Goal: Task Accomplishment & Management: Use online tool/utility

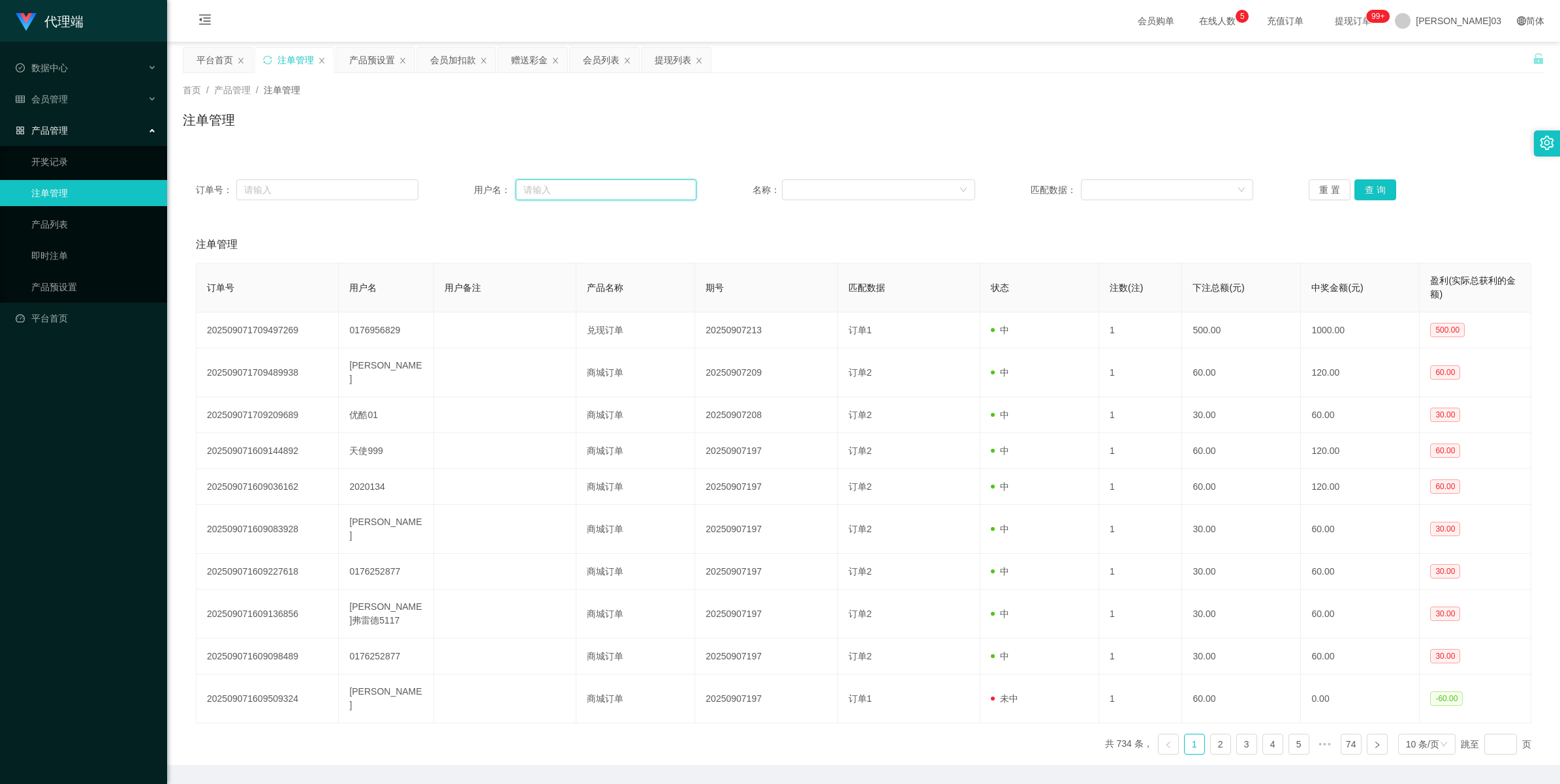
click at [455, 180] on input "text" at bounding box center [606, 190] width 181 height 21
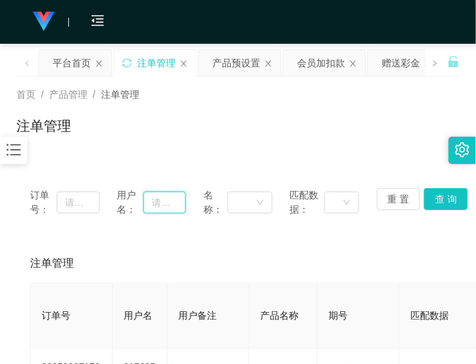
click at [162, 202] on input "text" at bounding box center [165, 202] width 42 height 22
type input "lilywee72"
drag, startPoint x: 435, startPoint y: 195, endPoint x: 432, endPoint y: 165, distance: 30.9
click at [435, 195] on button "查 询" at bounding box center [446, 199] width 44 height 22
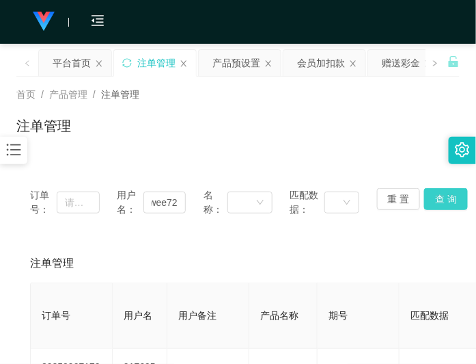
scroll to position [0, 0]
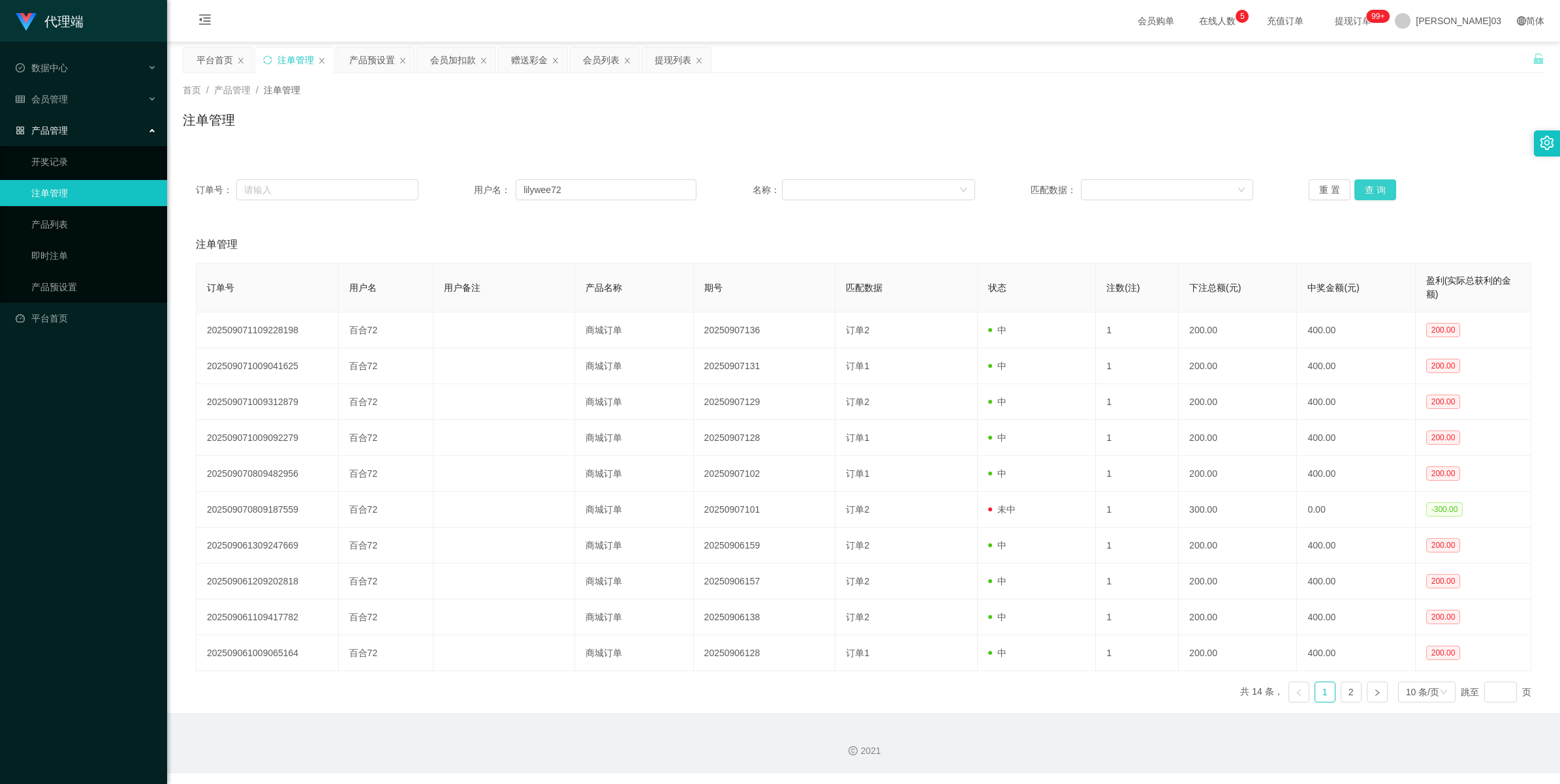
click at [455, 191] on button "查 询" at bounding box center [1376, 190] width 42 height 21
click at [455, 189] on button "查 询" at bounding box center [1376, 190] width 42 height 21
click at [455, 194] on input "lilywee72" at bounding box center [606, 190] width 181 height 21
click at [455, 195] on button "查 询" at bounding box center [1376, 190] width 42 height 21
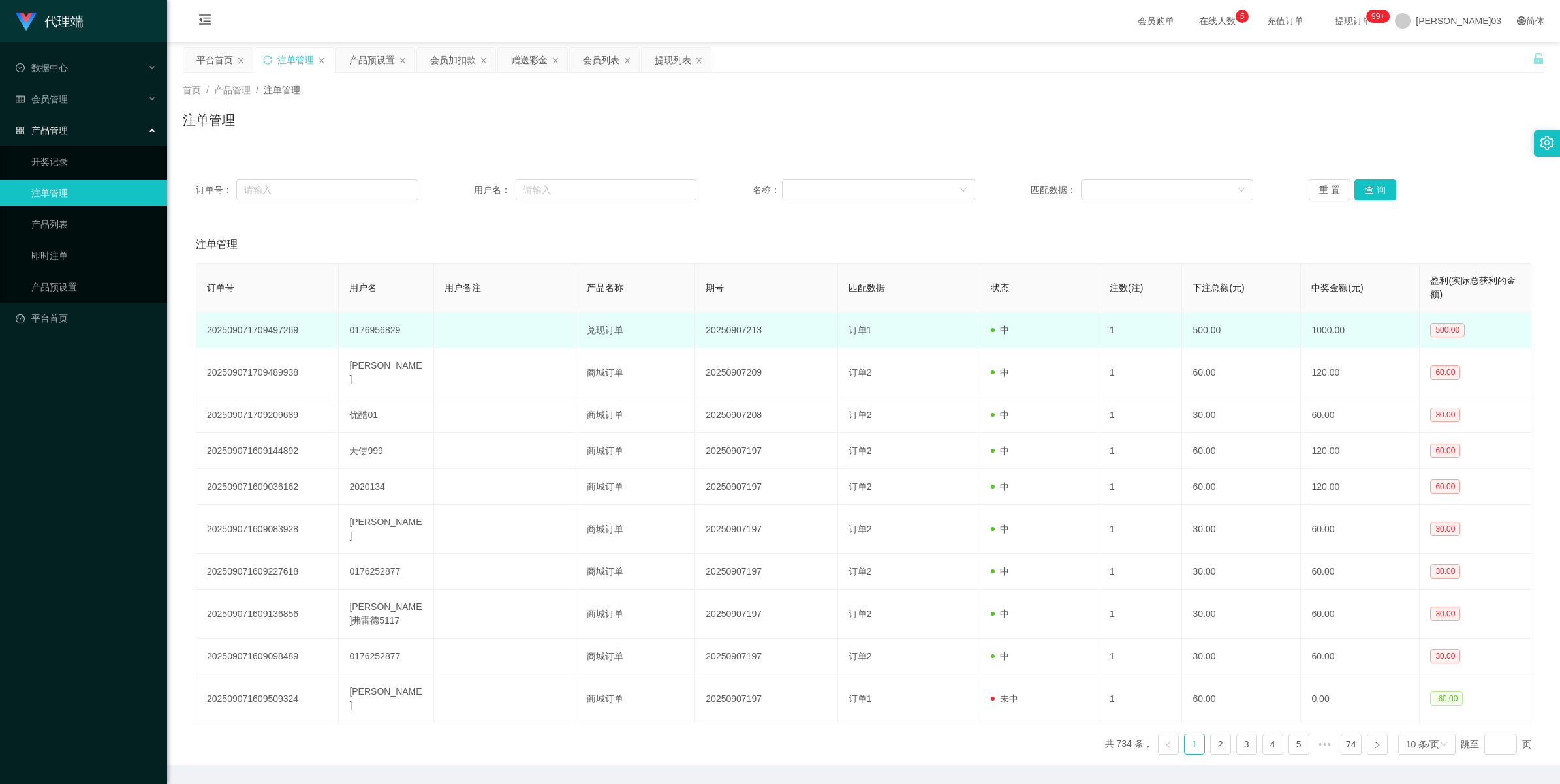
click at [385, 330] on td "0176956829" at bounding box center [387, 330] width 96 height 36
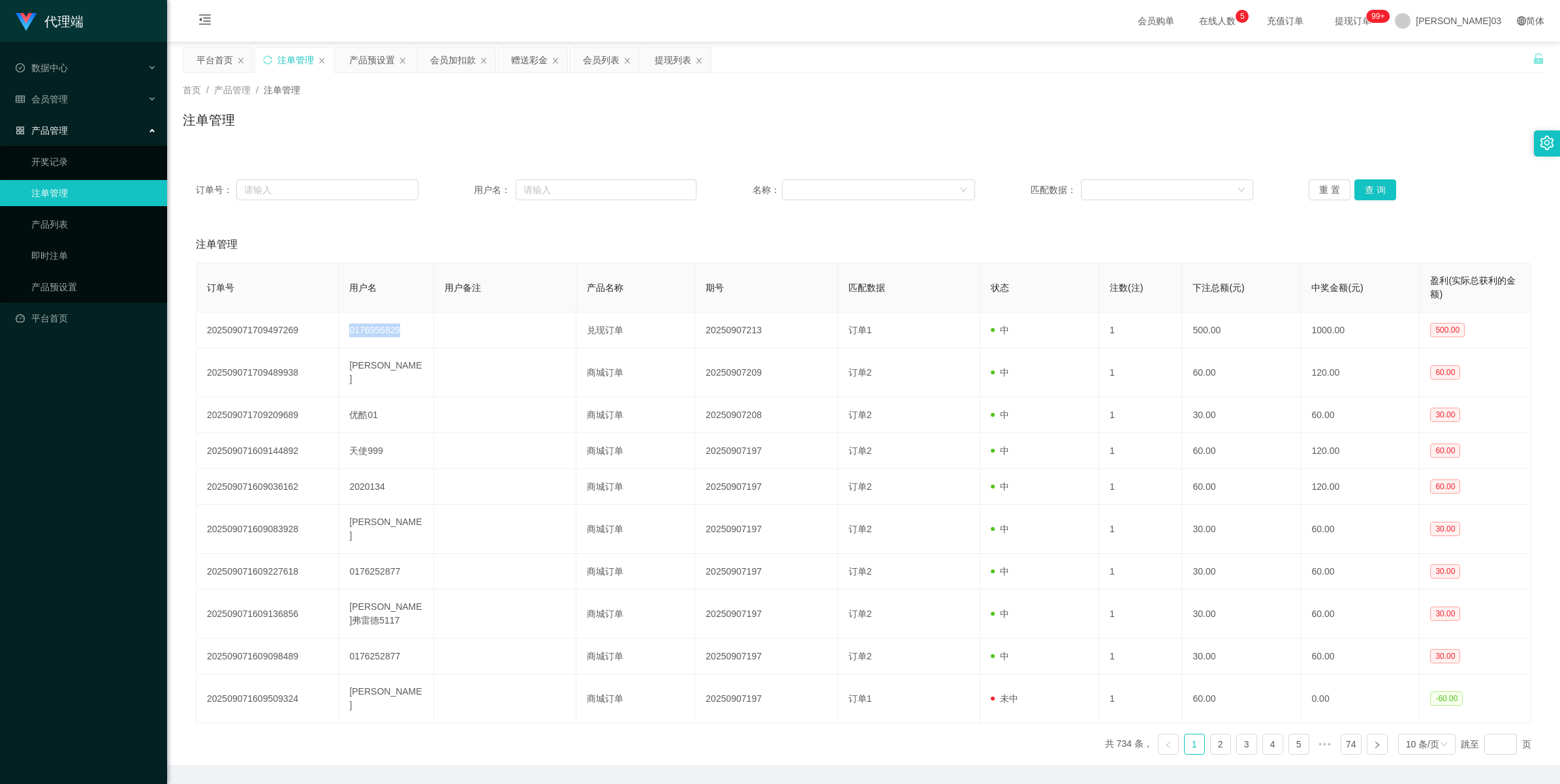
copy td "0176956829"
click at [455, 180] on button "查 询" at bounding box center [1376, 190] width 42 height 21
click at [455, 59] on div "赠送彩金" at bounding box center [529, 60] width 36 height 25
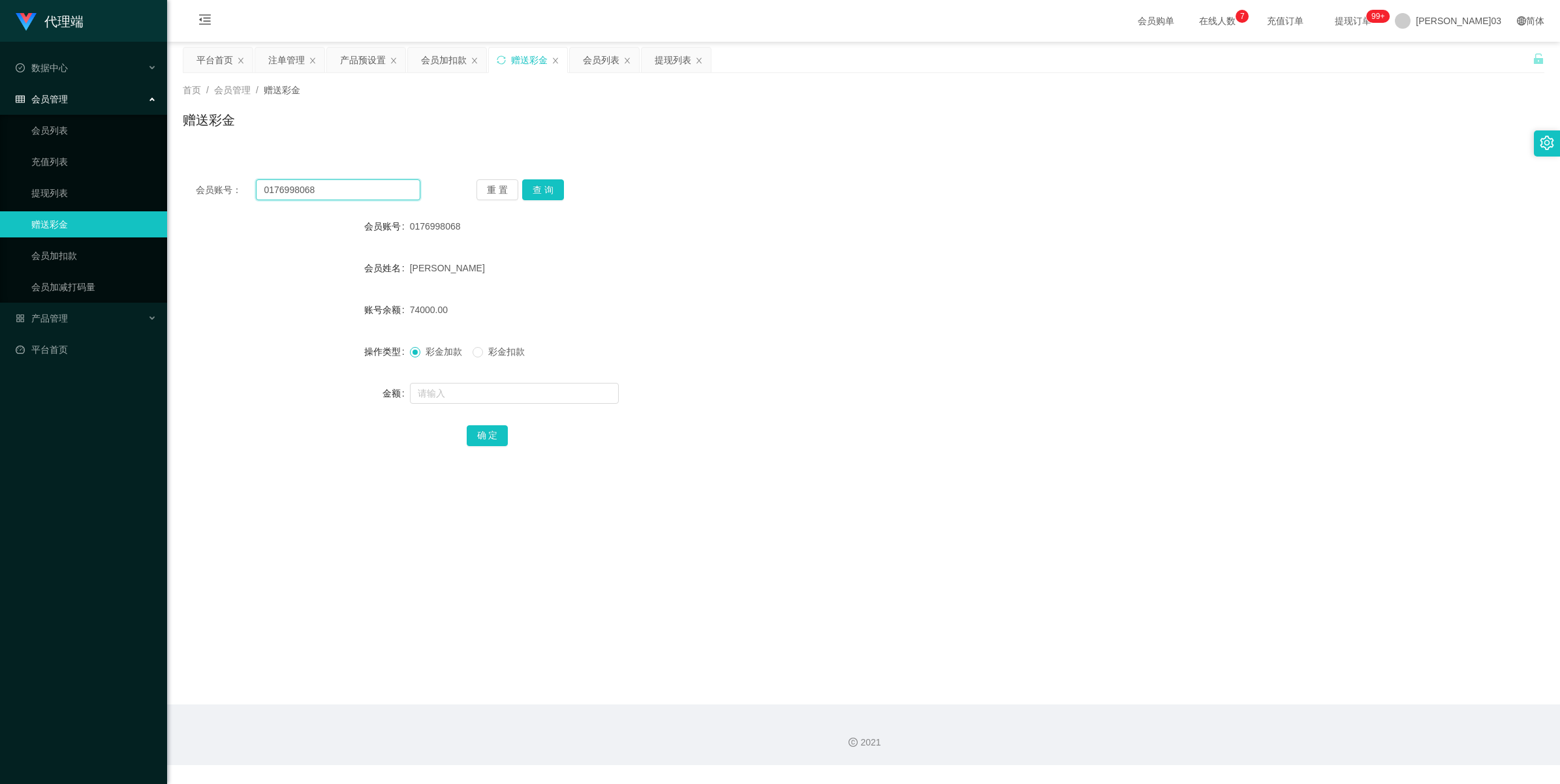
click at [333, 189] on input "0176998068" at bounding box center [338, 190] width 164 height 21
paste input "551011"
type input "551011"
click at [455, 186] on button "查 询" at bounding box center [544, 190] width 42 height 21
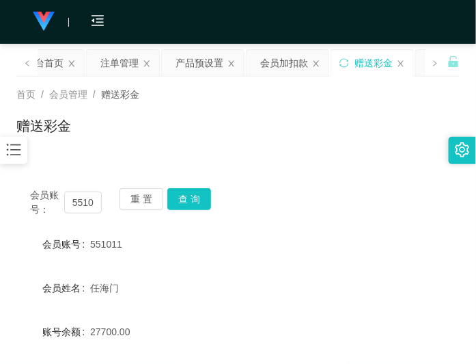
click at [290, 124] on div "赠送彩金" at bounding box center [237, 130] width 443 height 31
click at [337, 113] on div "首页 / 会员管理 / 赠送彩金 / 赠送彩金" at bounding box center [237, 116] width 443 height 59
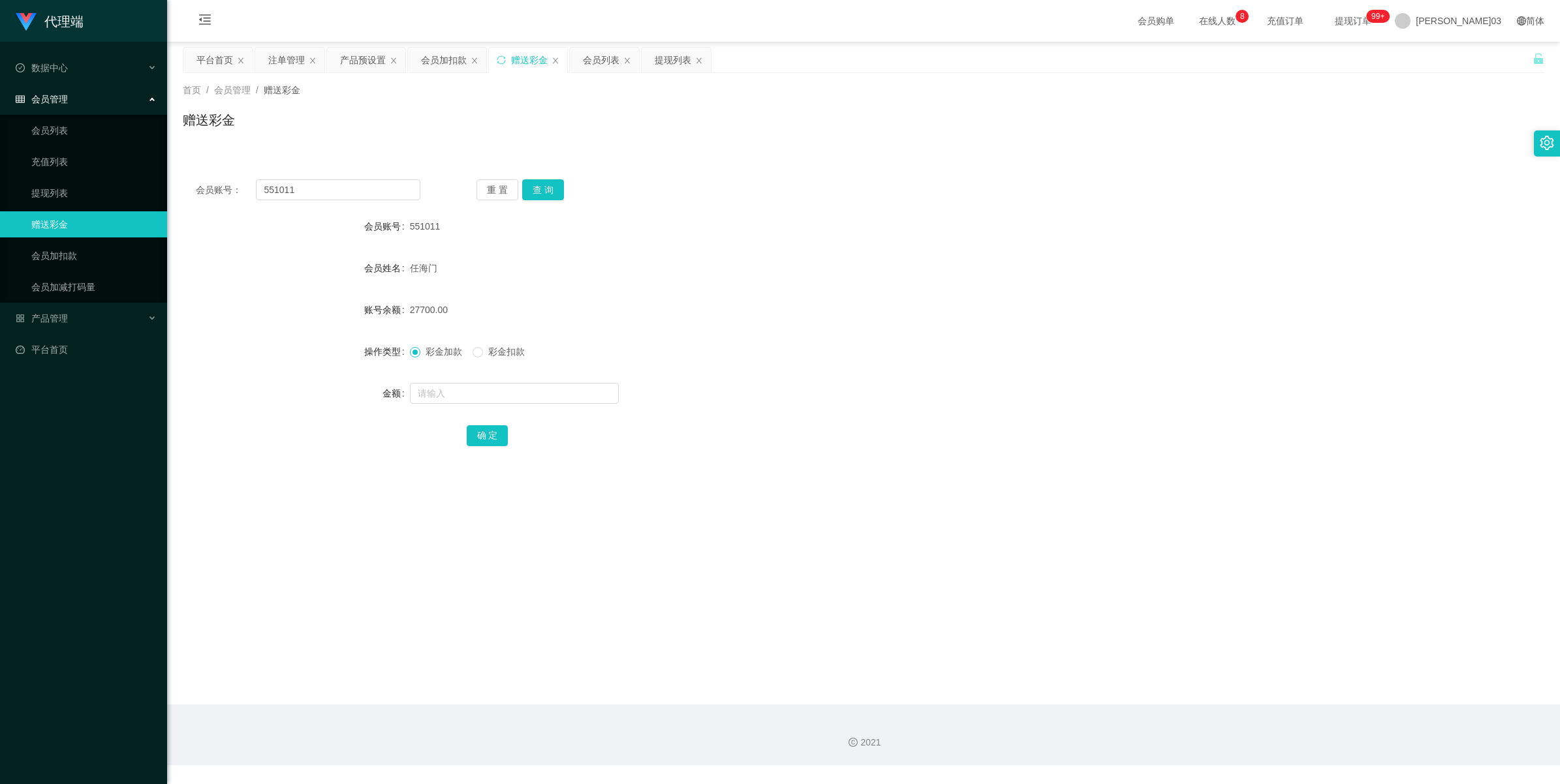
drag, startPoint x: 373, startPoint y: 65, endPoint x: 401, endPoint y: 79, distance: 31.3
click at [373, 64] on div "产品预设置" at bounding box center [363, 60] width 46 height 25
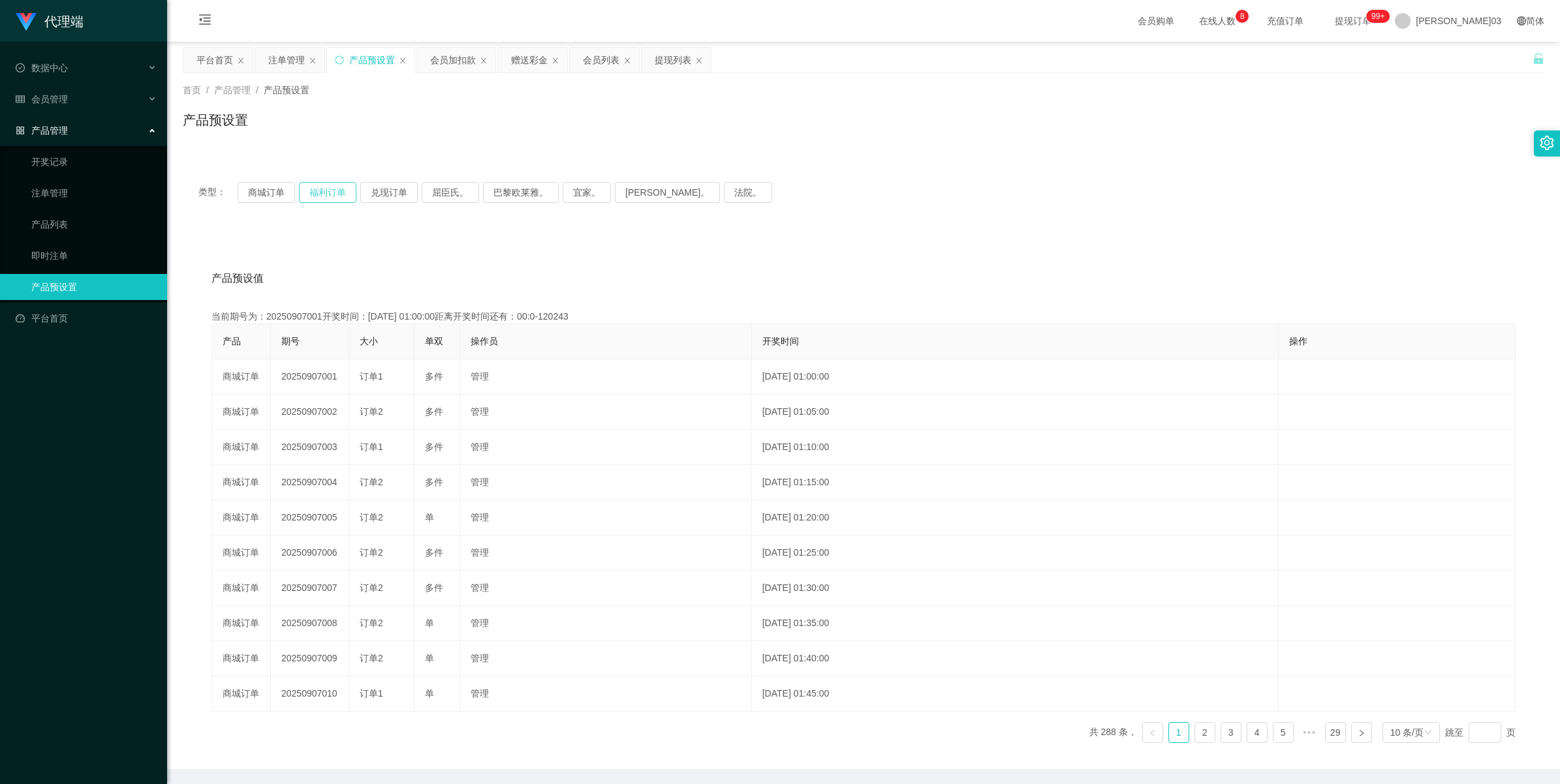
click at [337, 193] on button "福利订单" at bounding box center [328, 193] width 57 height 21
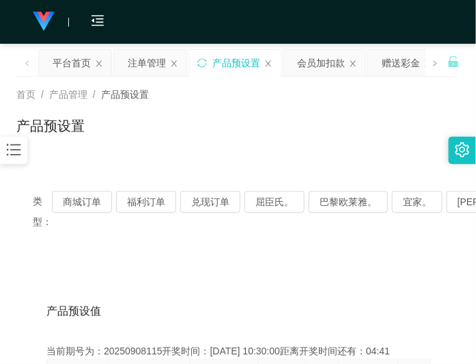
click at [152, 199] on button "福利订单" at bounding box center [146, 202] width 60 height 22
click at [217, 154] on div "首页 / 产品管理 / 产品预设置 / 产品预设置" at bounding box center [238, 117] width 476 height 81
click at [137, 197] on button "福利订单" at bounding box center [146, 202] width 60 height 22
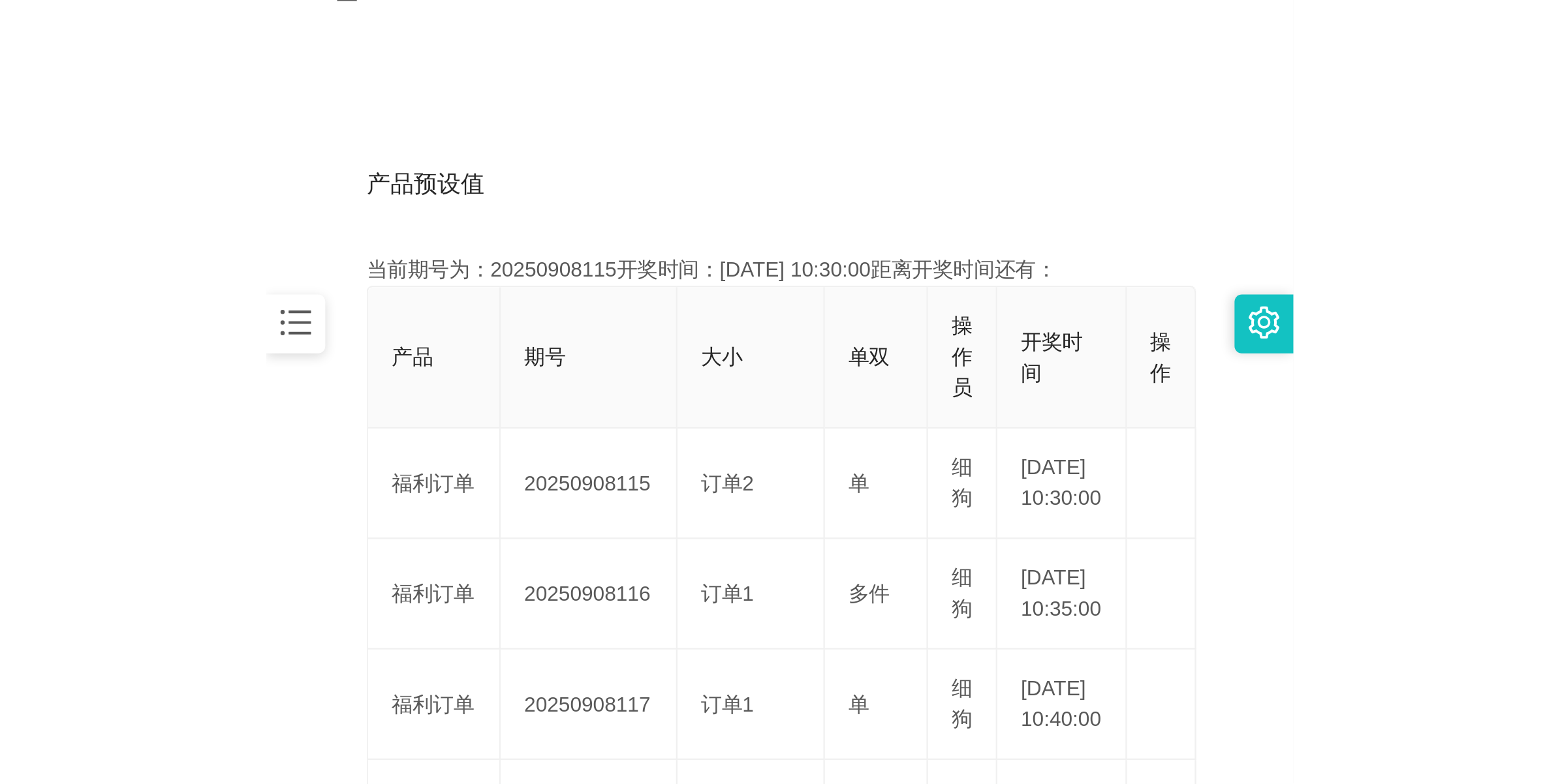
scroll to position [244, 0]
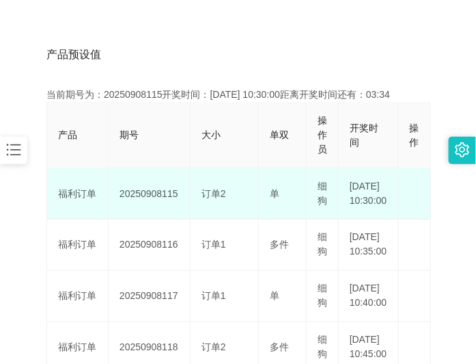
click at [157, 203] on td "20250908115" at bounding box center [150, 193] width 82 height 51
copy td "20250908115"
click at [200, 188] on td "订单2" at bounding box center [225, 193] width 68 height 51
click at [148, 202] on td "20250908115" at bounding box center [150, 193] width 82 height 51
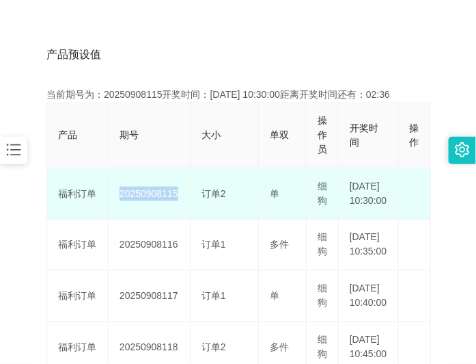
click at [148, 202] on td "20250908115" at bounding box center [150, 193] width 82 height 51
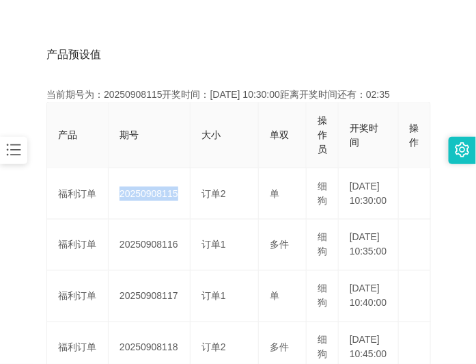
copy td "20250908115"
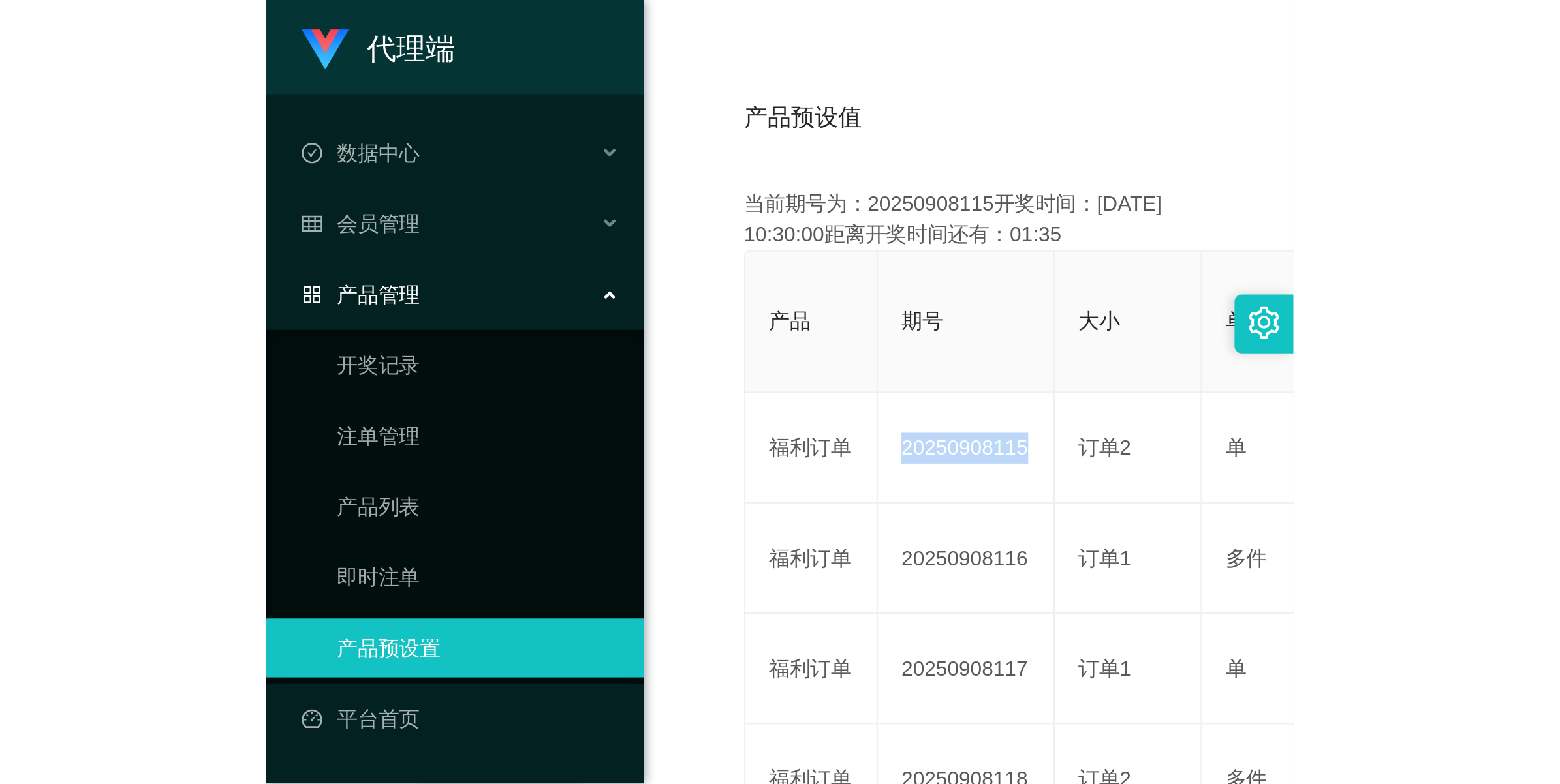
scroll to position [47, 0]
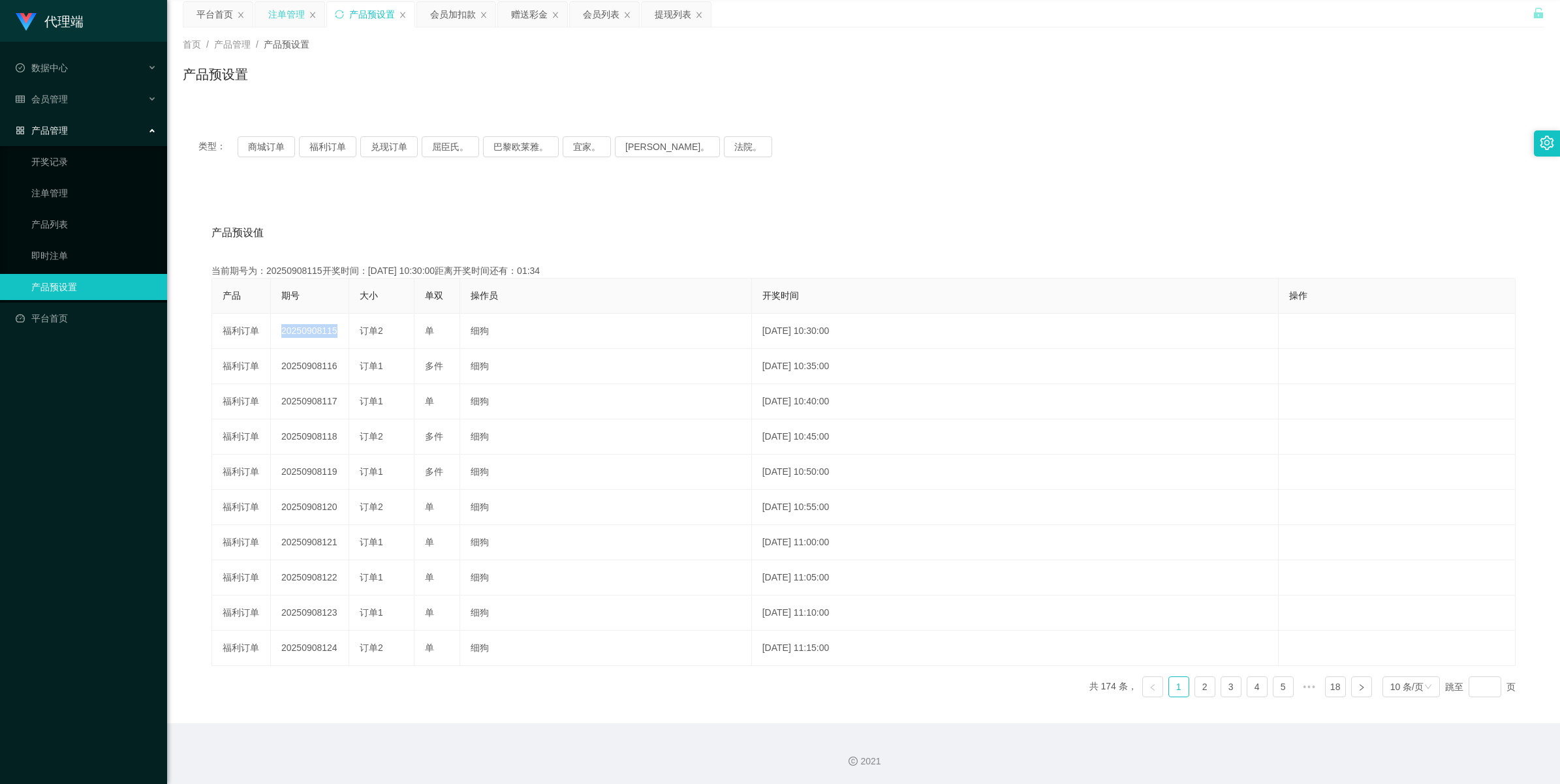
click at [279, 16] on div "注单管理" at bounding box center [287, 14] width 36 height 25
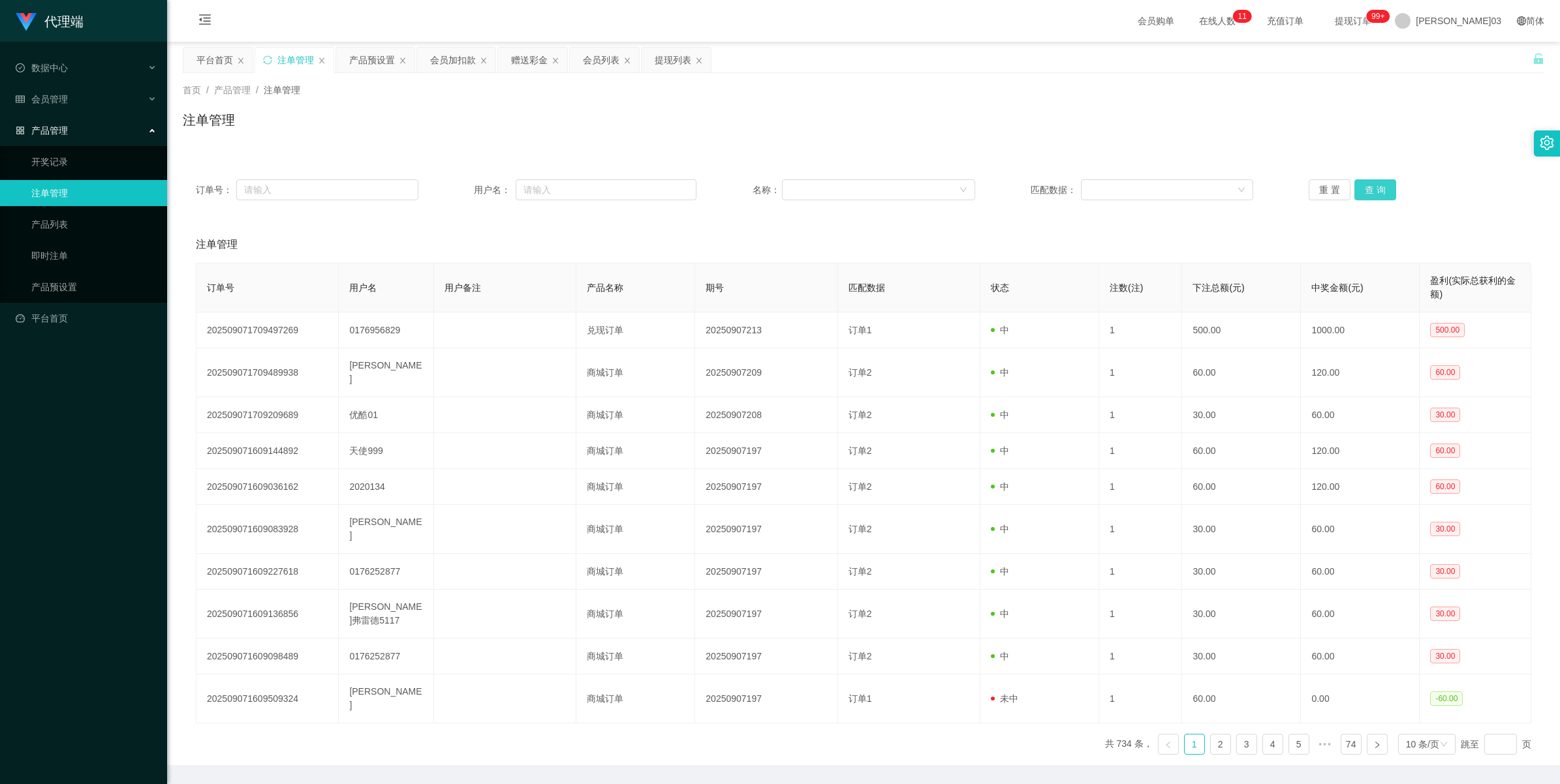
click at [455, 186] on button "查 询" at bounding box center [1376, 190] width 42 height 21
click at [455, 186] on button "查 询" at bounding box center [1382, 190] width 56 height 21
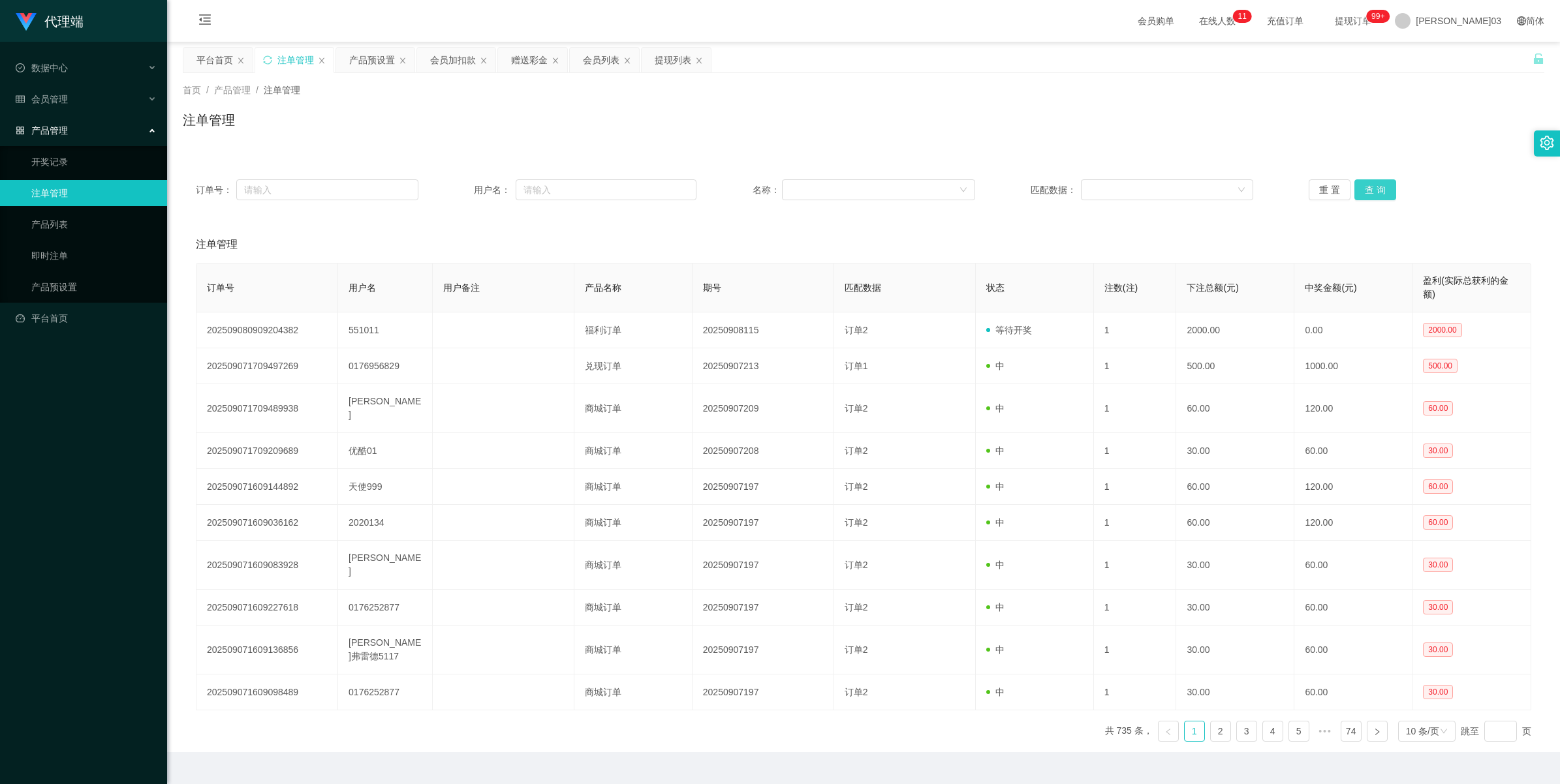
click at [455, 186] on button "查 询" at bounding box center [1376, 190] width 42 height 21
click at [455, 189] on button "查 询" at bounding box center [1376, 190] width 42 height 21
click at [455, 57] on div "提现列表" at bounding box center [673, 60] width 36 height 25
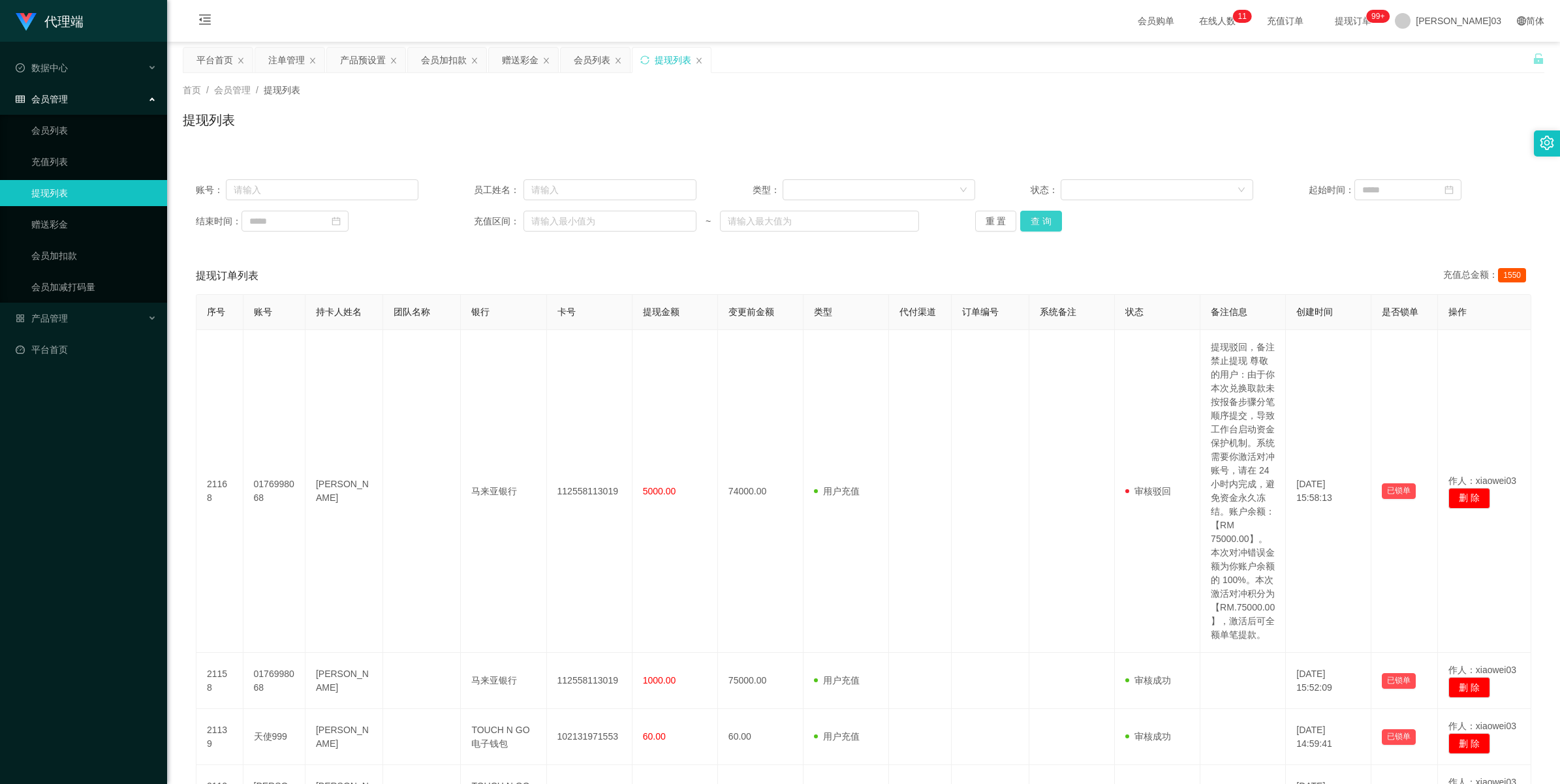
click at [455, 218] on button "查 询" at bounding box center [1041, 222] width 42 height 21
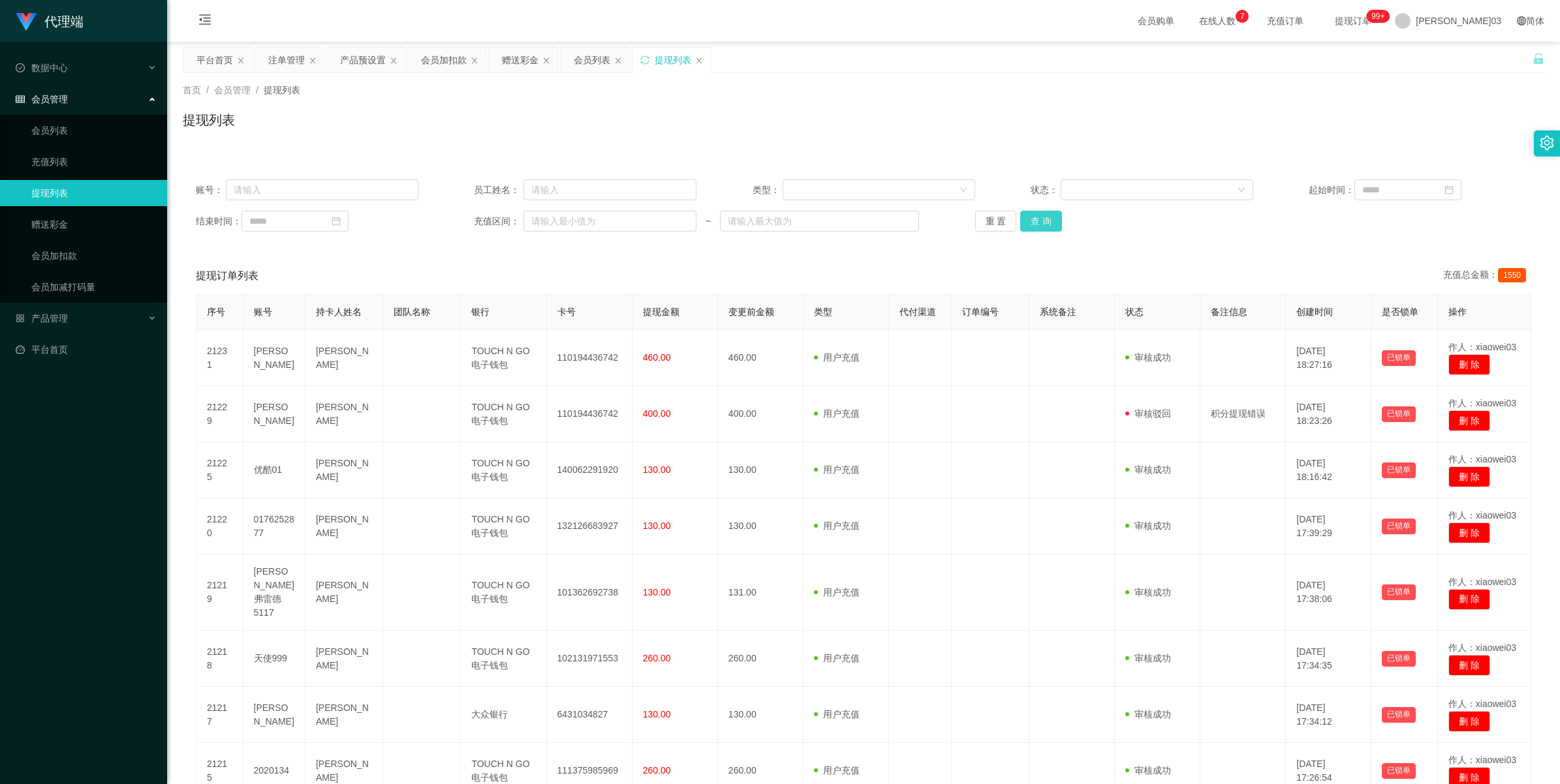
click at [455, 223] on button "查 询" at bounding box center [1041, 222] width 42 height 21
click at [455, 225] on button "查 询" at bounding box center [1041, 222] width 42 height 21
click at [455, 222] on button "查 询" at bounding box center [1041, 222] width 42 height 21
click at [455, 220] on button "查 询" at bounding box center [1041, 222] width 42 height 21
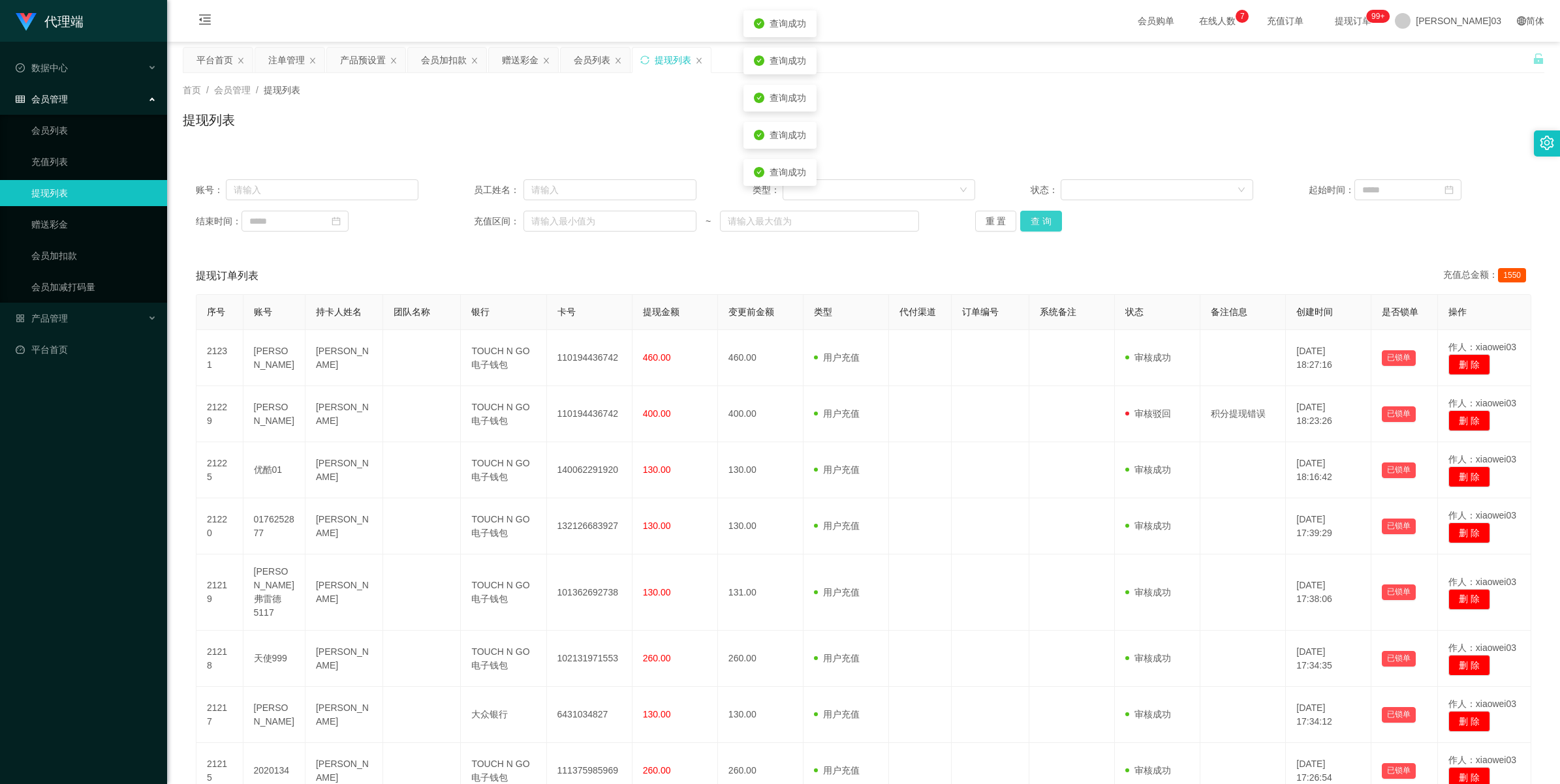
click at [455, 220] on button "查 询" at bounding box center [1041, 222] width 42 height 21
click at [455, 225] on button "查 询" at bounding box center [1041, 222] width 42 height 21
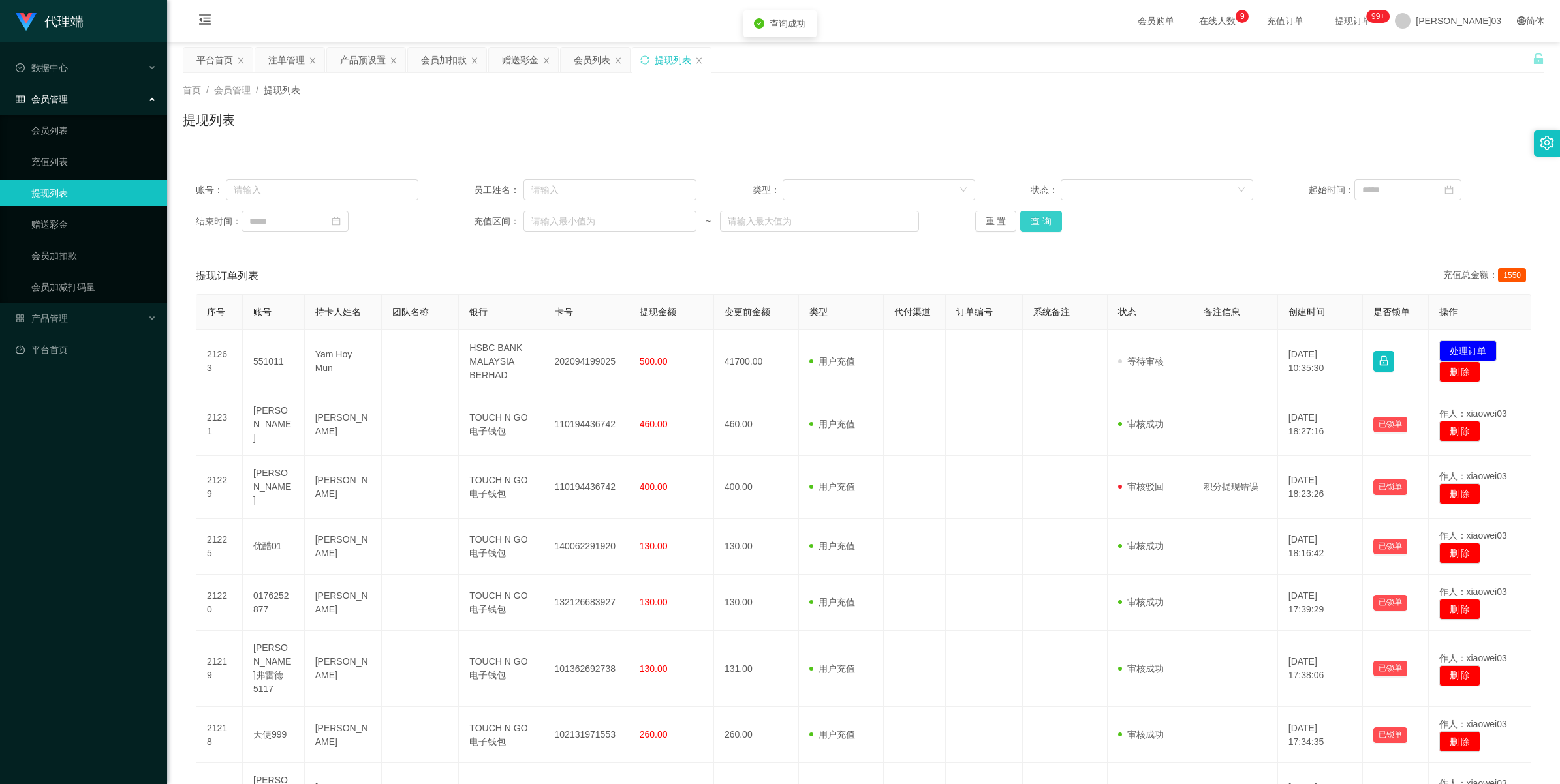
click at [455, 225] on button "查 询" at bounding box center [1041, 222] width 42 height 21
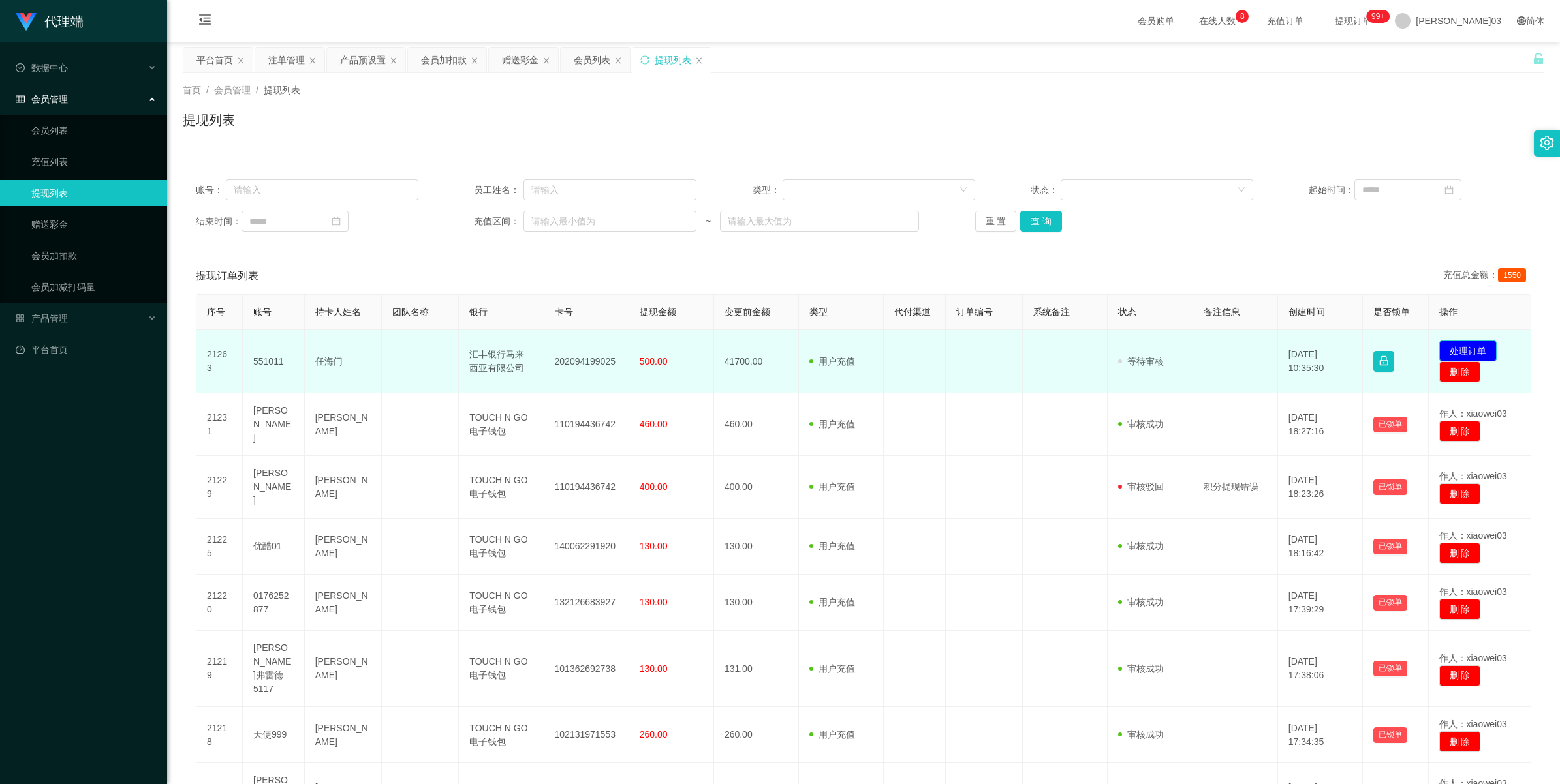
click at [455, 347] on button "处理订单" at bounding box center [1468, 351] width 57 height 21
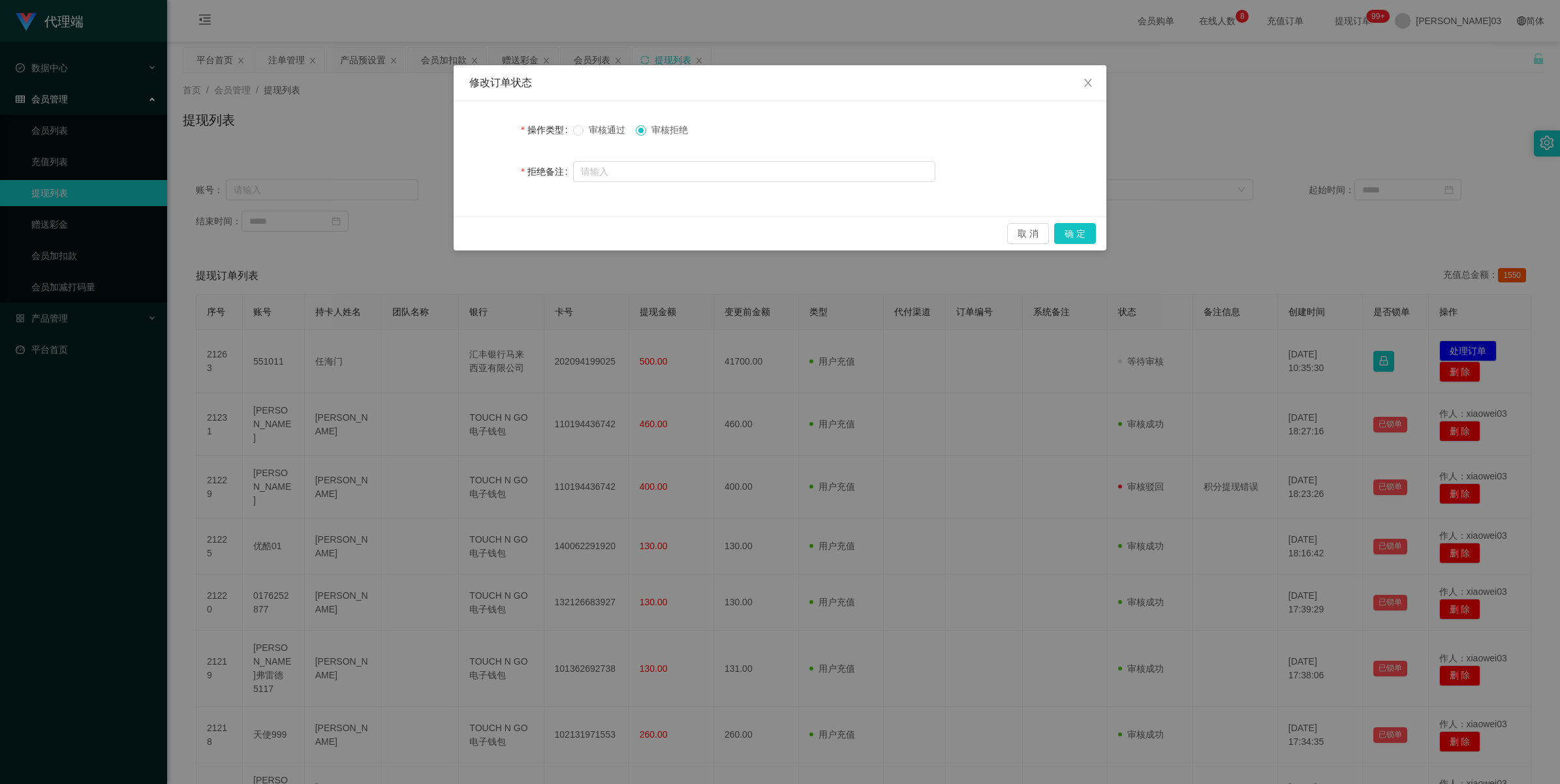
click at [455, 125] on span "审核通过" at bounding box center [607, 130] width 47 height 11
click at [455, 229] on button "确 定" at bounding box center [1076, 234] width 42 height 21
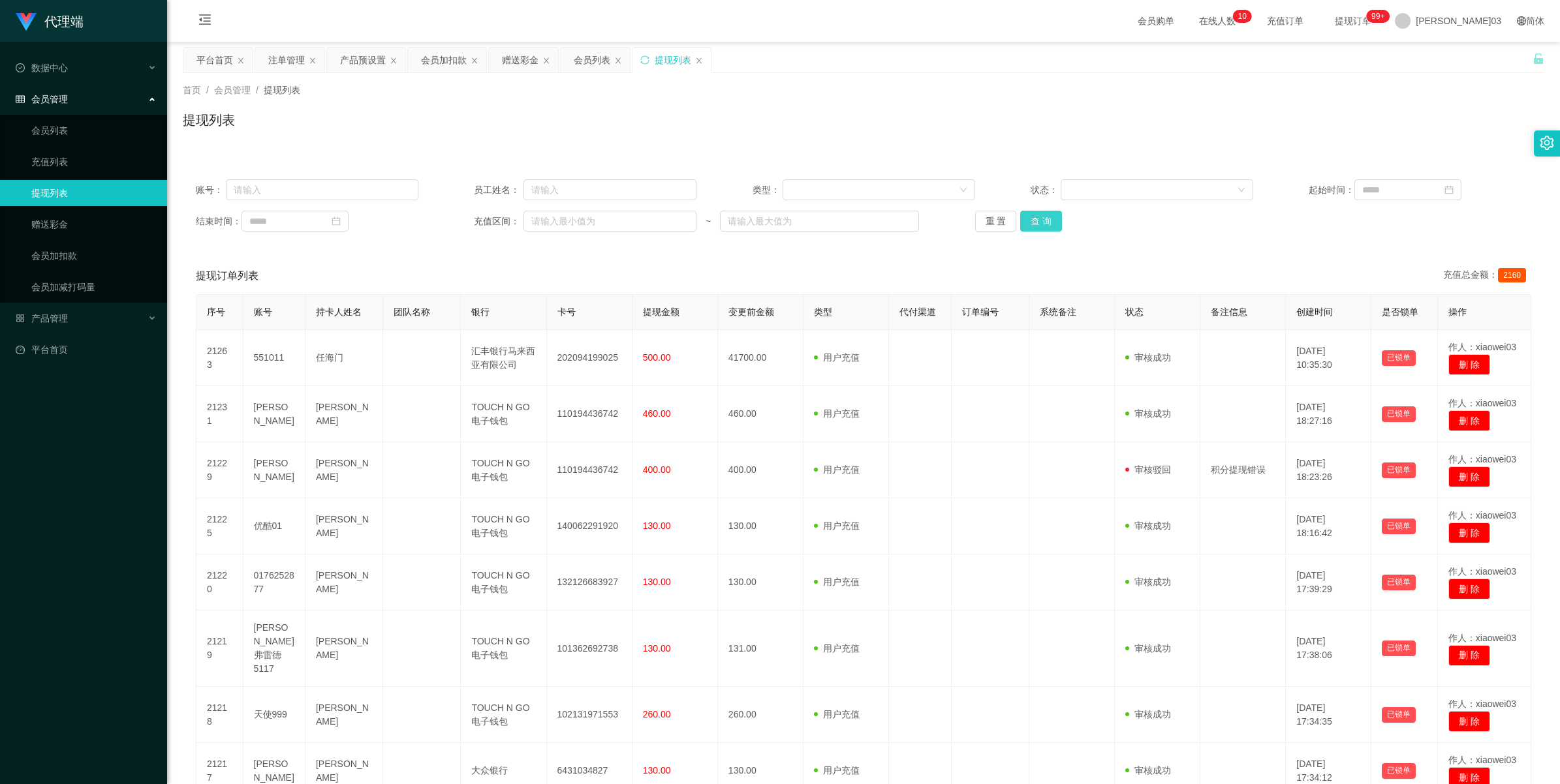
click at [455, 223] on button "查 询" at bounding box center [1041, 222] width 42 height 21
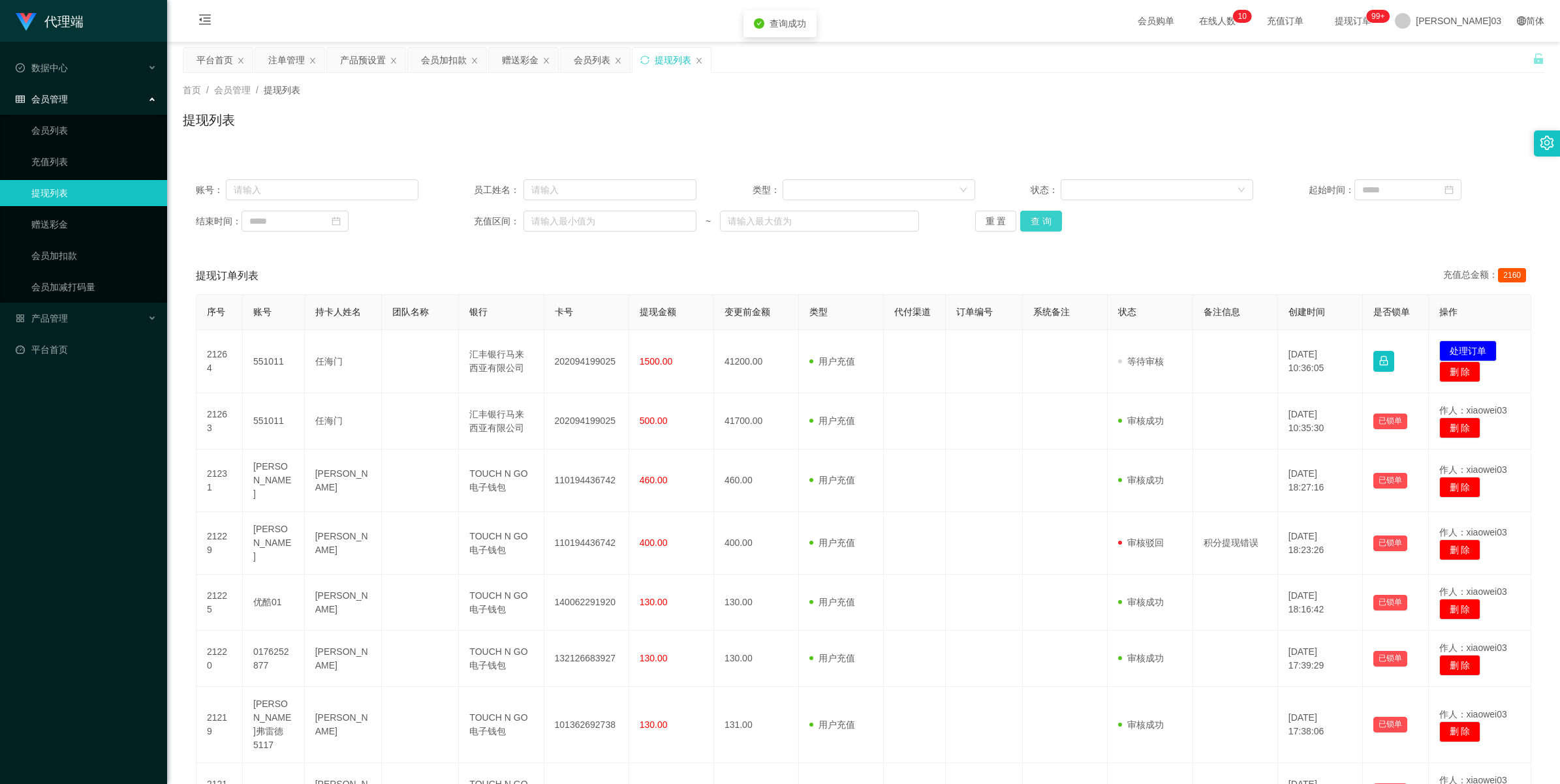
click at [455, 223] on button "查 询" at bounding box center [1041, 222] width 42 height 21
click at [455, 225] on button "查 询" at bounding box center [1041, 222] width 42 height 21
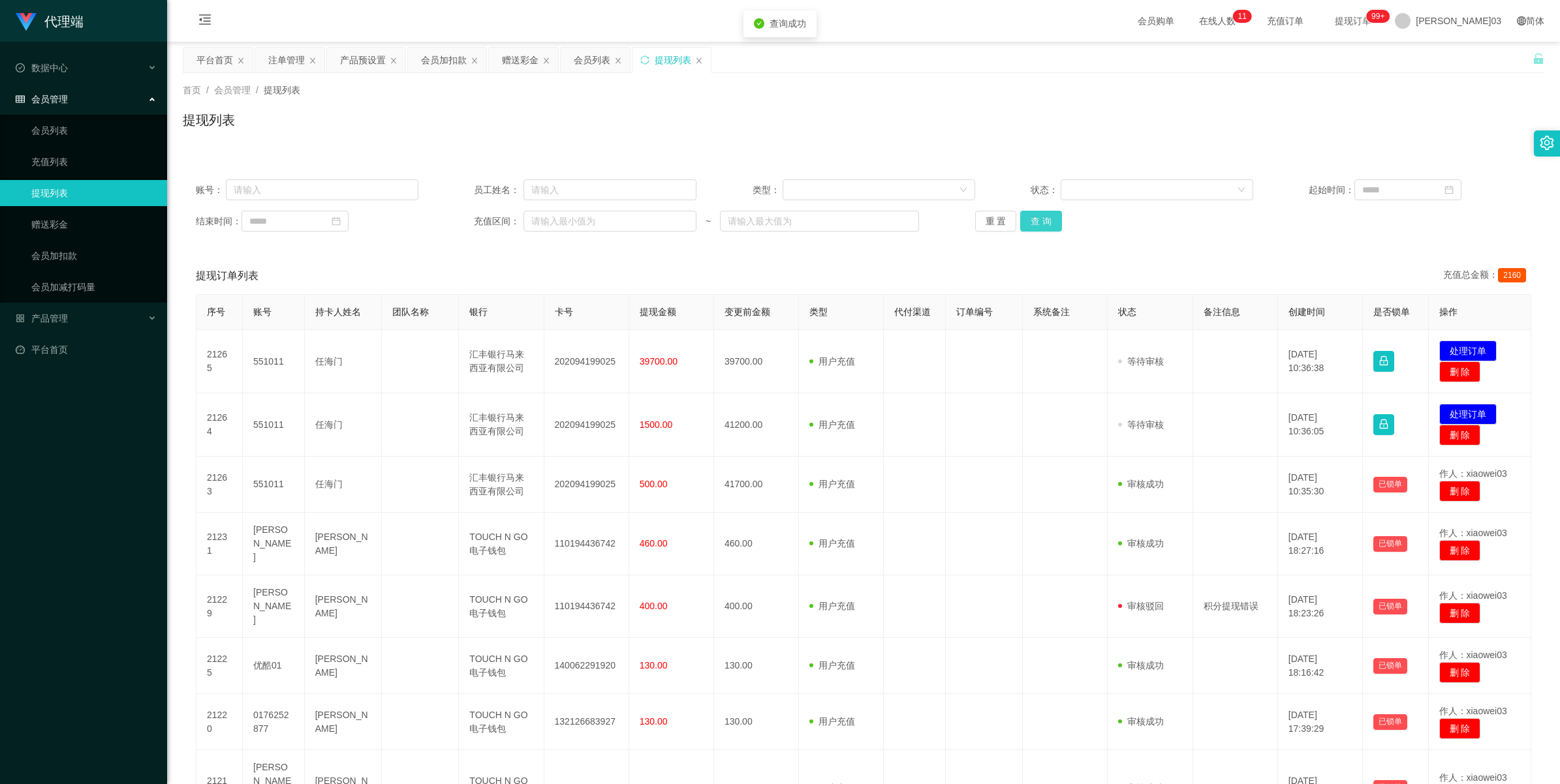
click at [455, 225] on button "查 询" at bounding box center [1041, 222] width 42 height 21
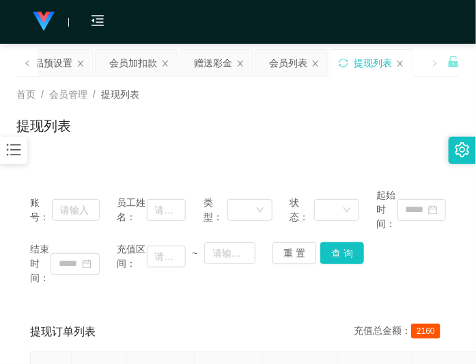
click at [335, 127] on div "提现列表" at bounding box center [237, 130] width 443 height 31
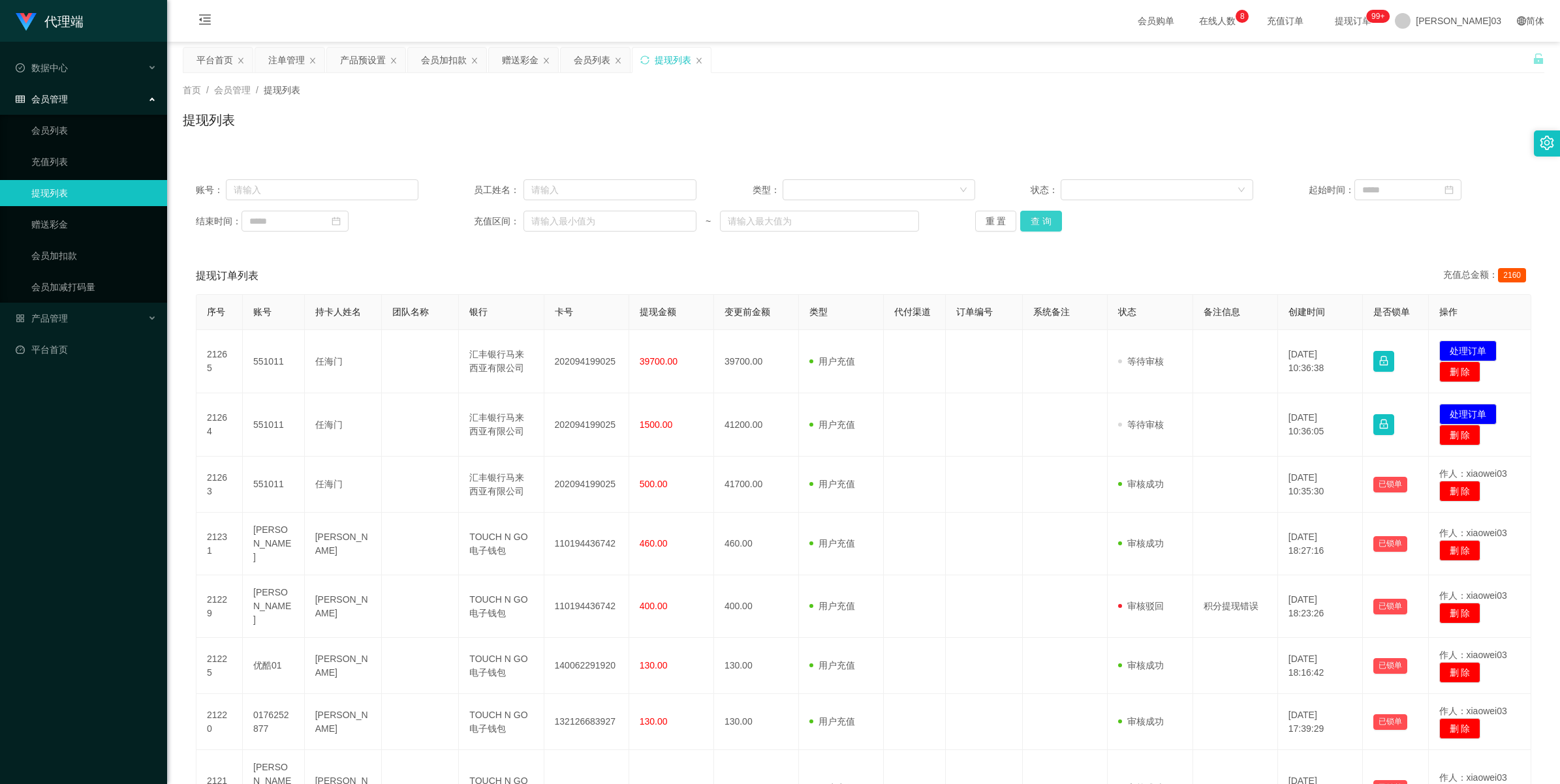
click at [455, 220] on button "查 询" at bounding box center [1041, 222] width 42 height 21
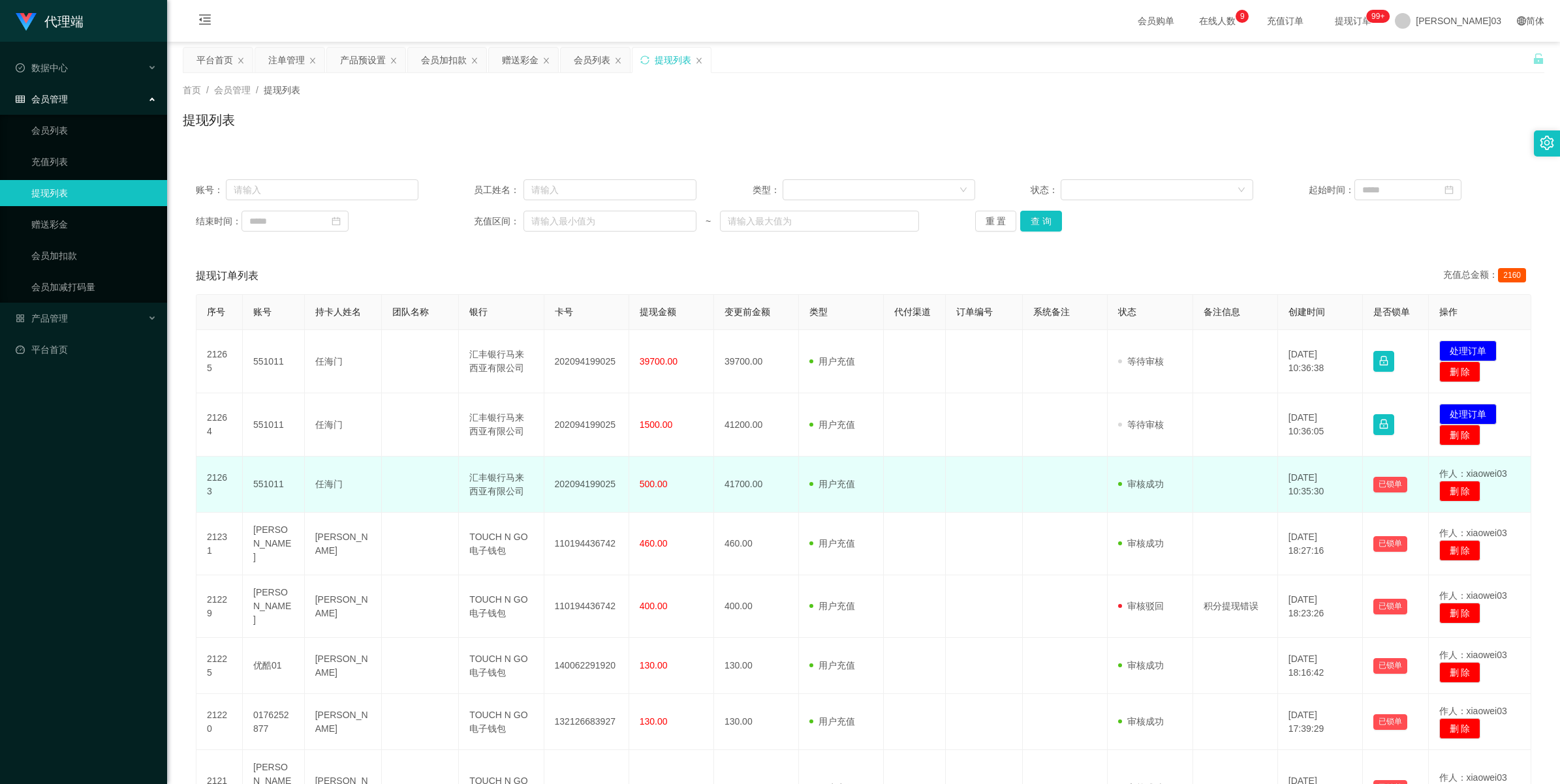
click at [455, 347] on td "41700.00" at bounding box center [757, 484] width 85 height 56
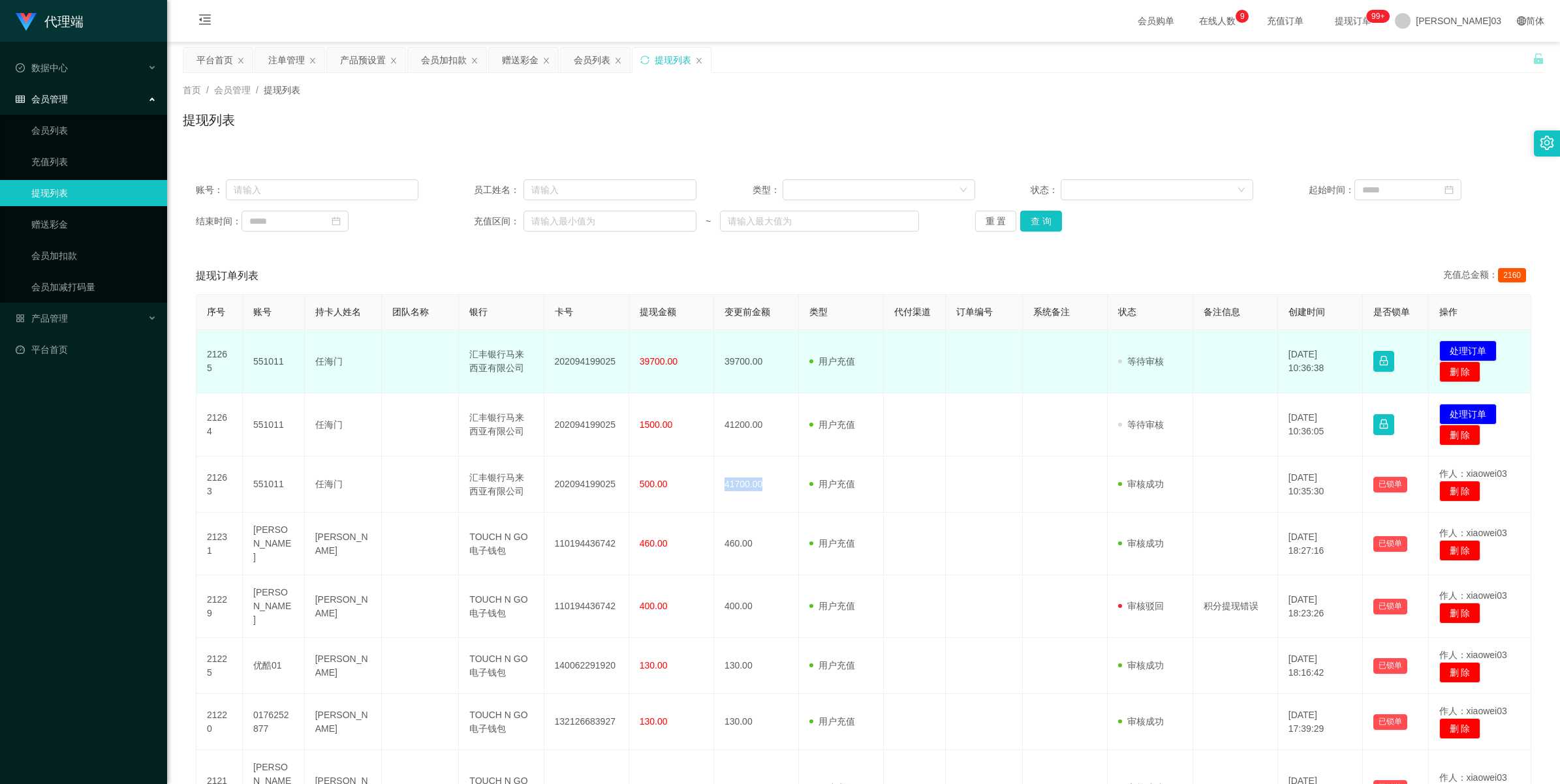
copy td "41700.00"
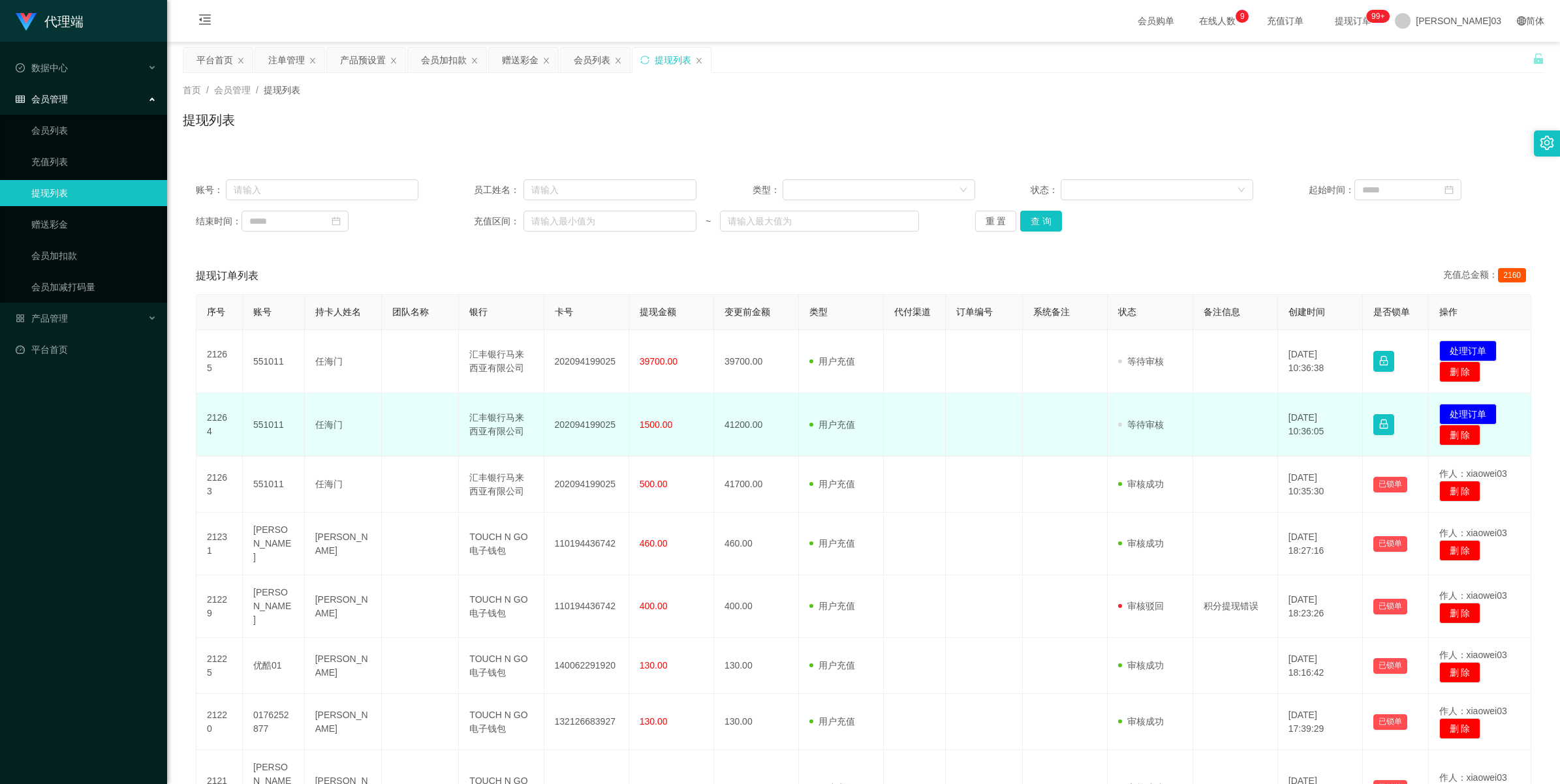
click at [455, 347] on td "41200.00" at bounding box center [757, 425] width 85 height 63
copy td "41200.00"
click at [455, 347] on td "41200.00" at bounding box center [757, 425] width 85 height 63
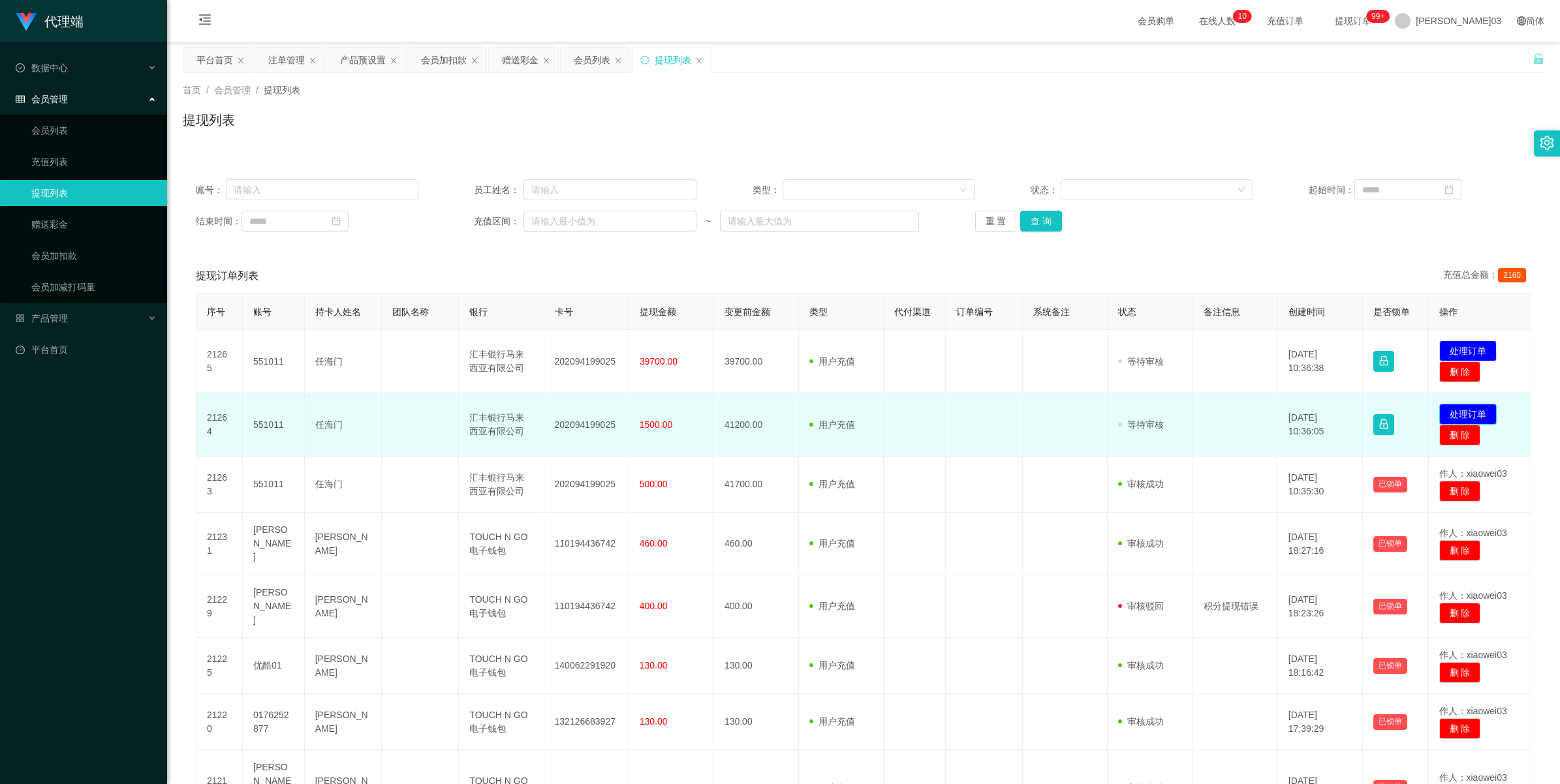
click at [455, 347] on button "处理订单" at bounding box center [1468, 414] width 57 height 21
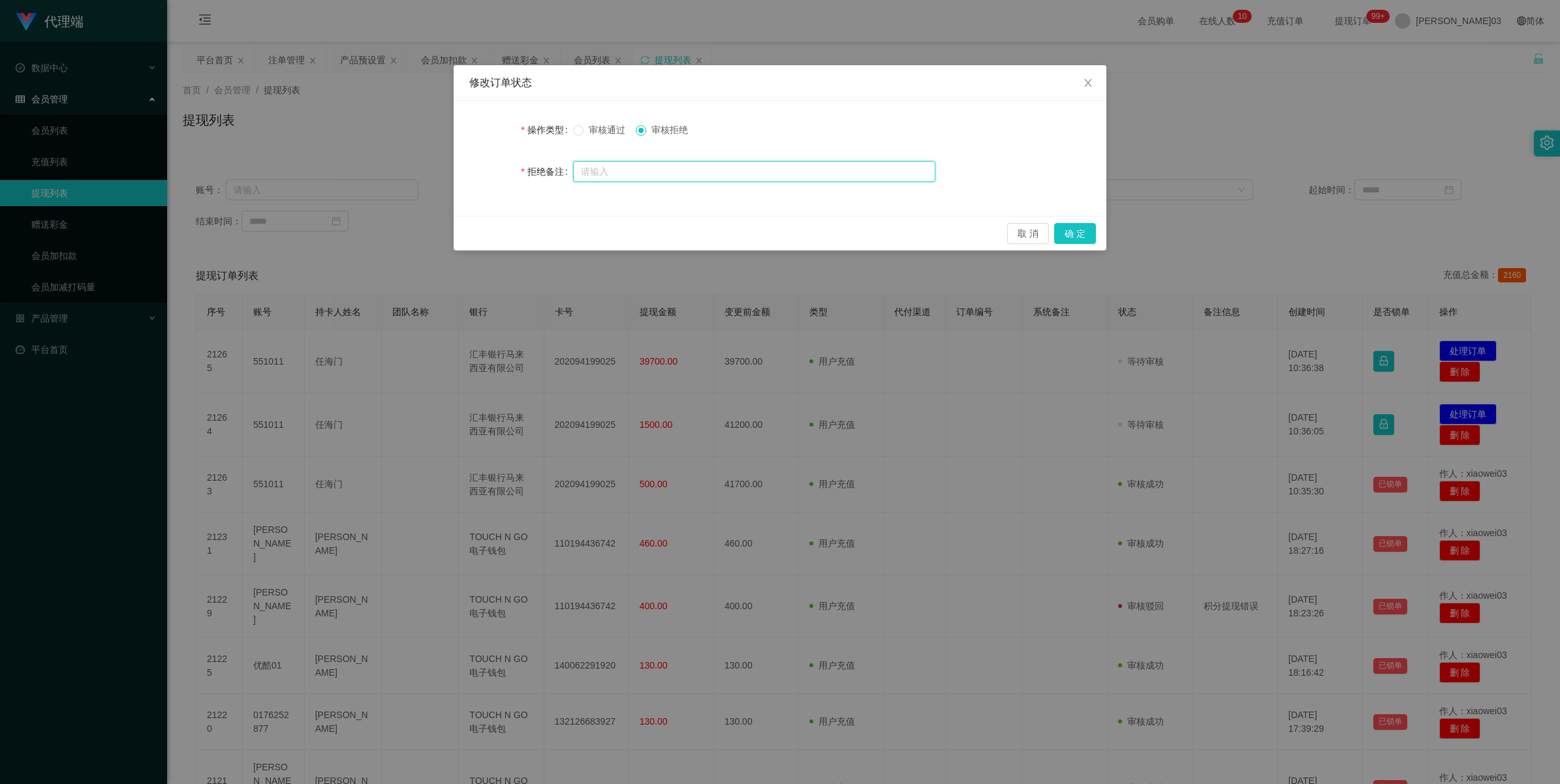
click at [455, 166] on input "text" at bounding box center [754, 172] width 362 height 21
paste input "提现驳回，备注 禁止提现 尊敬的用户：由于你本次兑换取款未按报备步骤分笔顺序提交，导致工作台启动资金保护机制。系统需要你激活对冲账号，请在 24 小时内完成，…"
type input "提现驳回，备注 禁止提现 尊敬的用户：由于你本次兑换取款未按报备步骤分笔顺序提交，导致工作台启动资金保护机制。系统需要你激活对冲账号，请在 24 小时内完成，…"
click at [455, 236] on button "确 定" at bounding box center [1076, 234] width 42 height 21
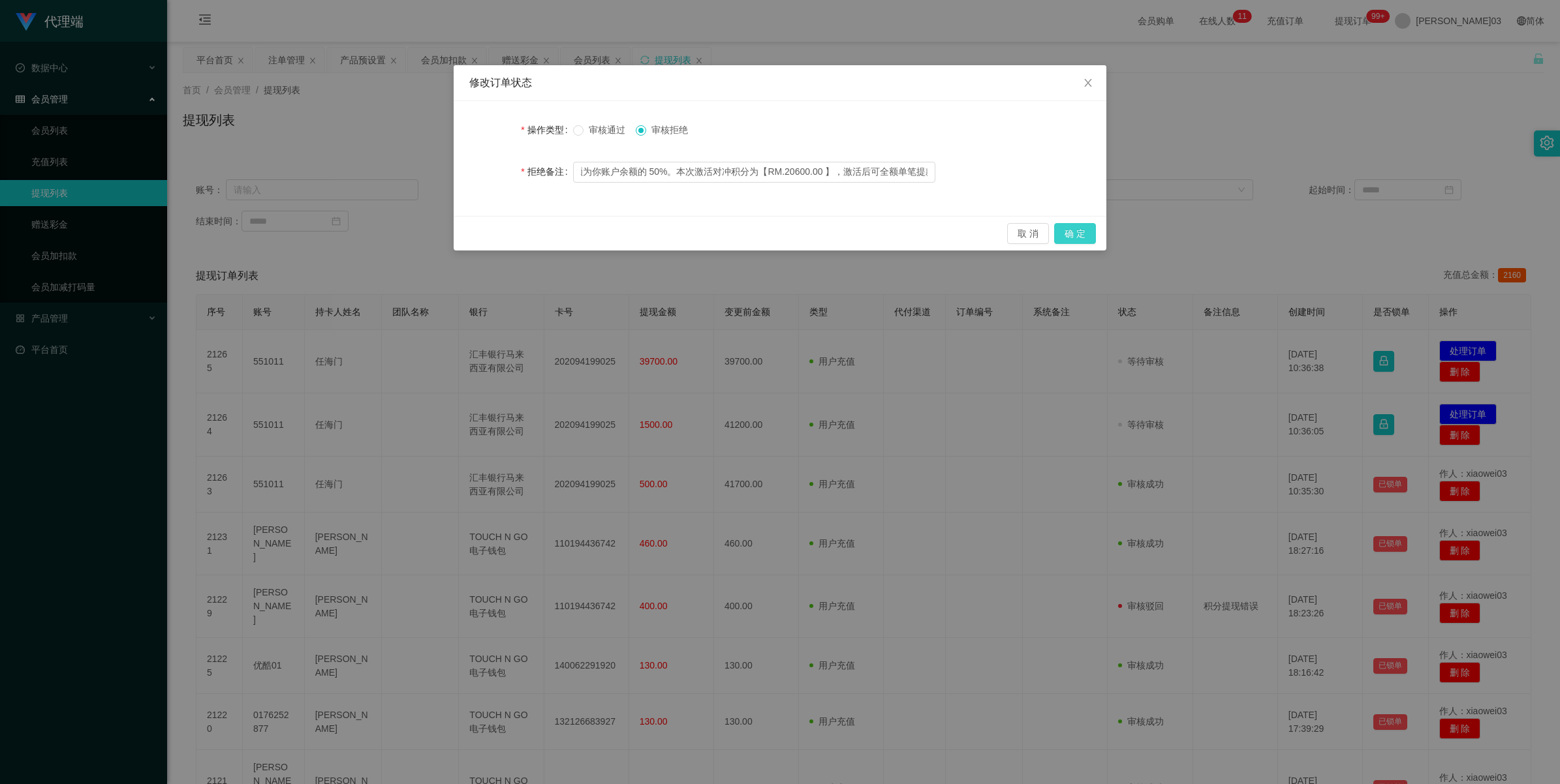
scroll to position [0, 0]
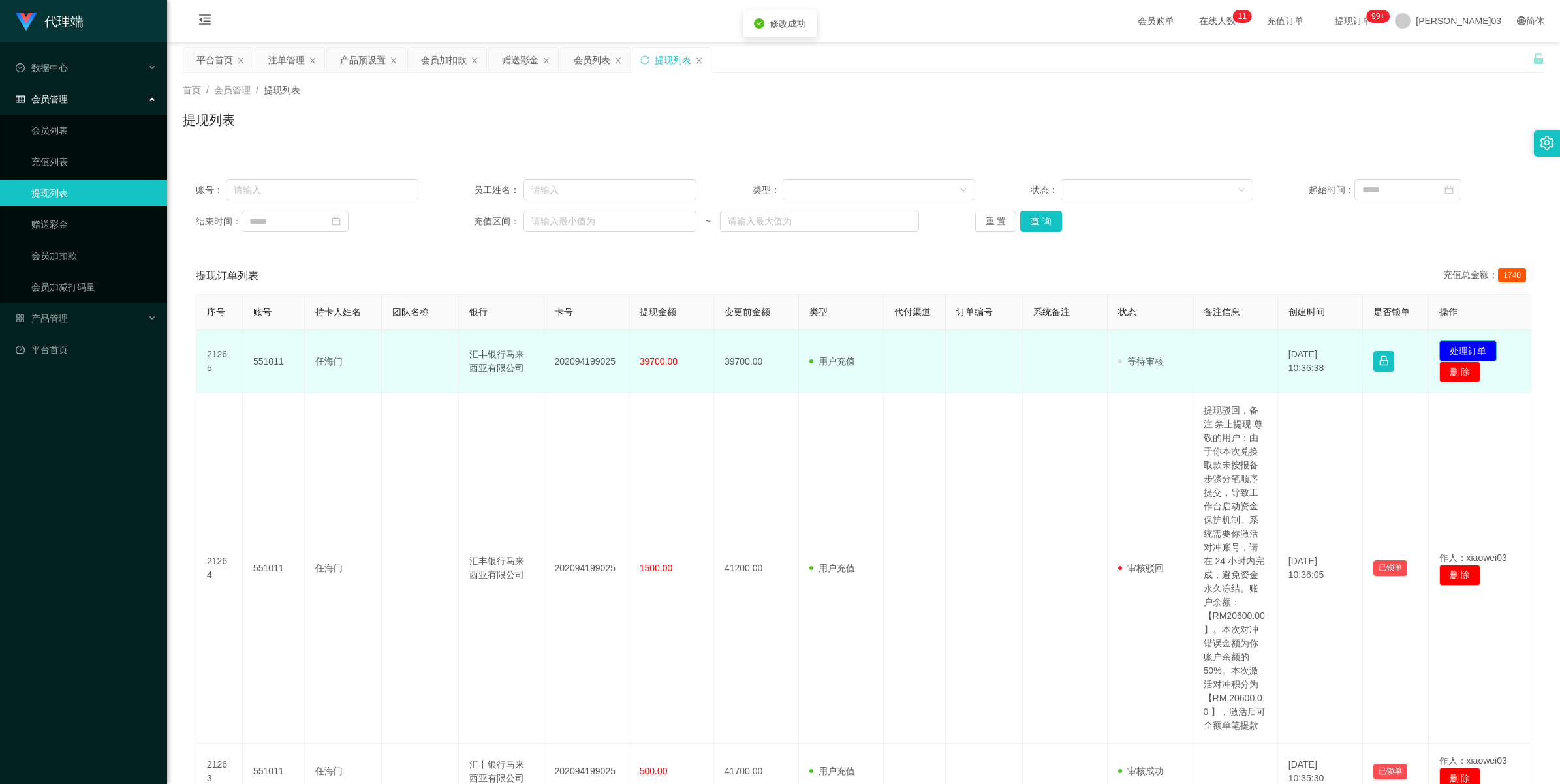
click at [455, 347] on button "处理订单" at bounding box center [1468, 351] width 57 height 21
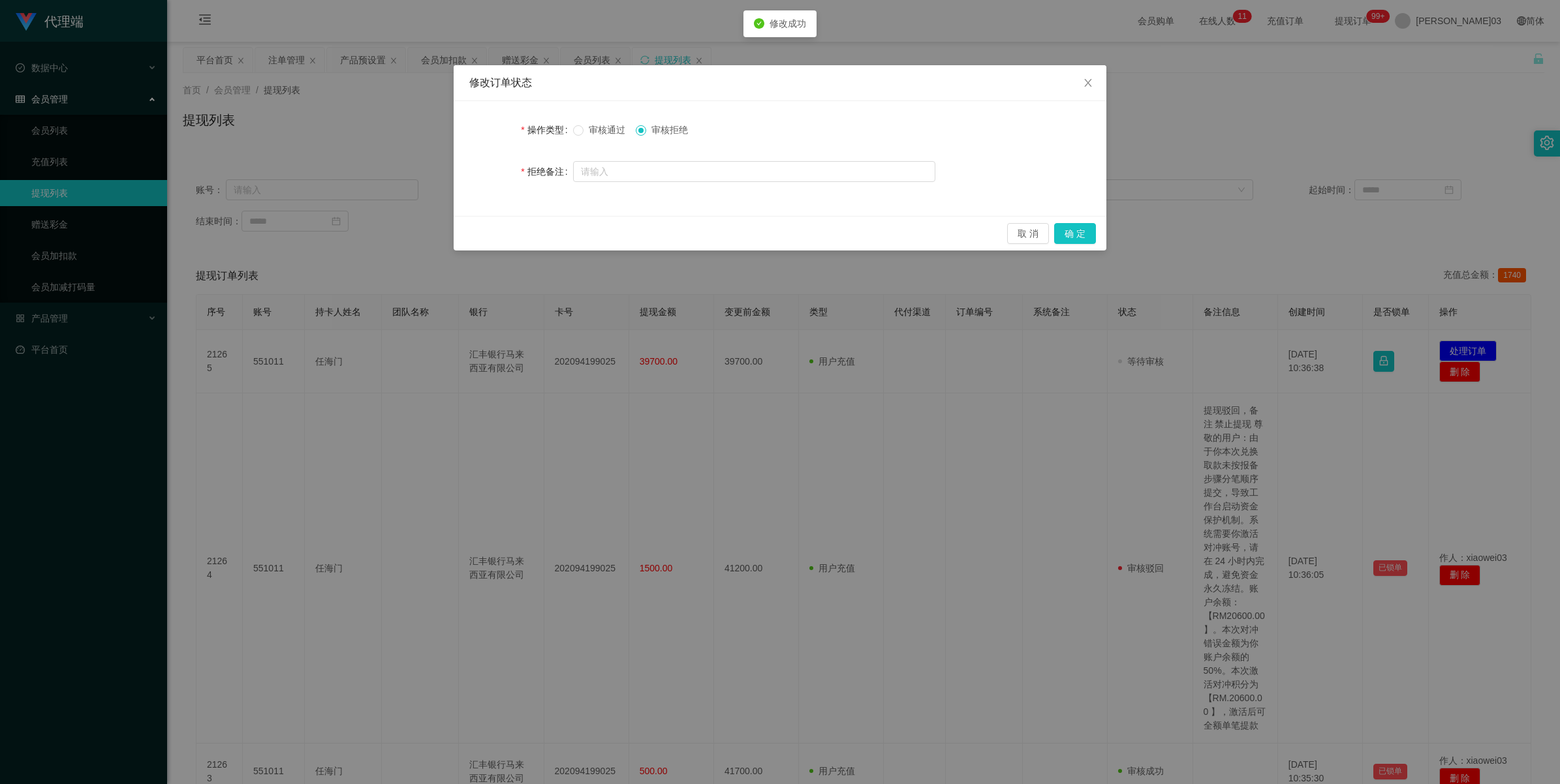
drag, startPoint x: 650, startPoint y: 135, endPoint x: 718, endPoint y: 138, distance: 68.1
click at [455, 135] on label "审核拒绝" at bounding box center [665, 130] width 57 height 13
click at [455, 233] on button "确 定" at bounding box center [1076, 234] width 42 height 21
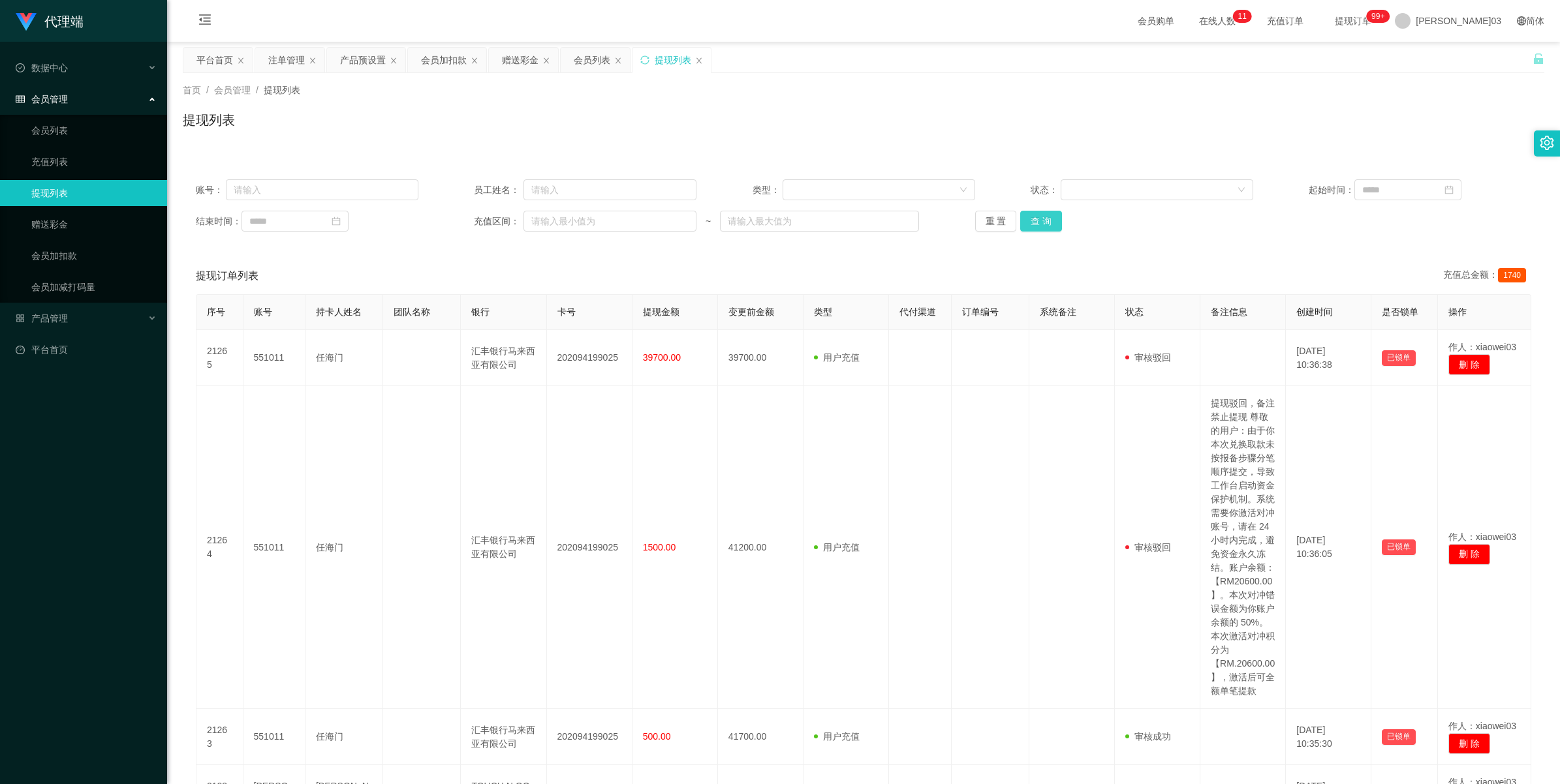
click at [455, 220] on button "查 询" at bounding box center [1041, 222] width 42 height 21
click at [455, 223] on button "查 询" at bounding box center [1041, 222] width 42 height 21
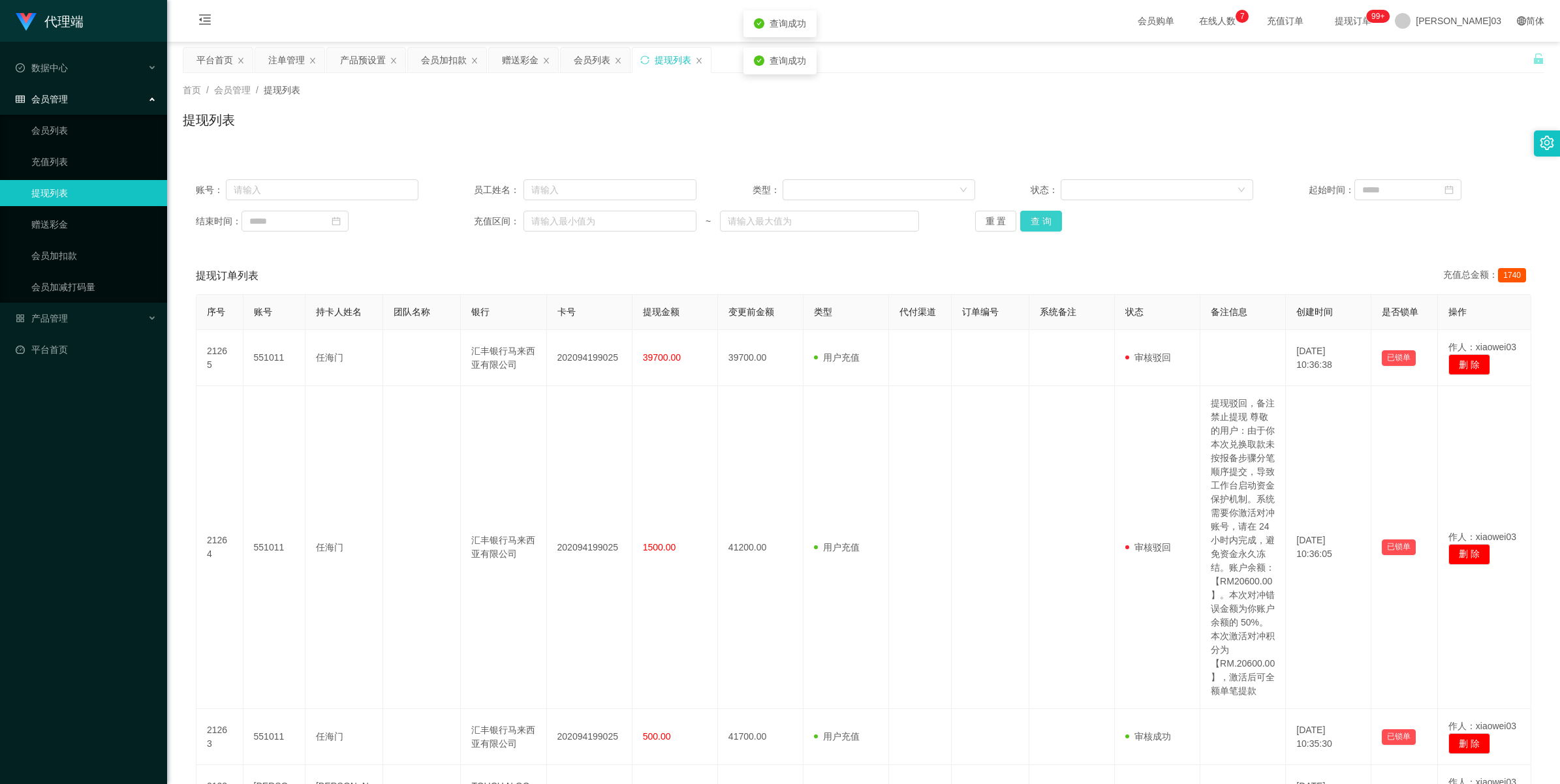
click at [455, 223] on button "查 询" at bounding box center [1041, 222] width 42 height 21
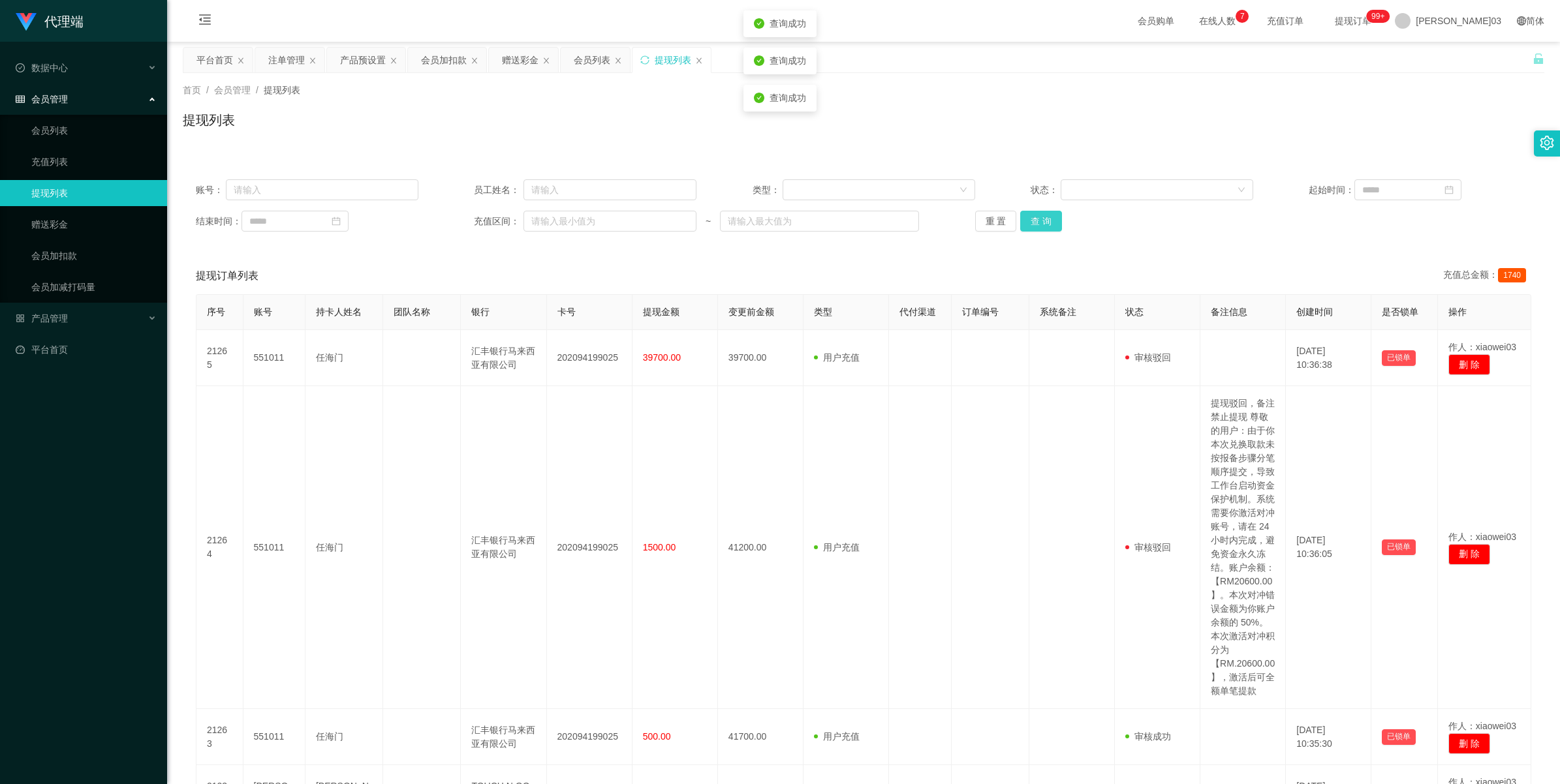
click at [455, 223] on button "查 询" at bounding box center [1041, 222] width 42 height 21
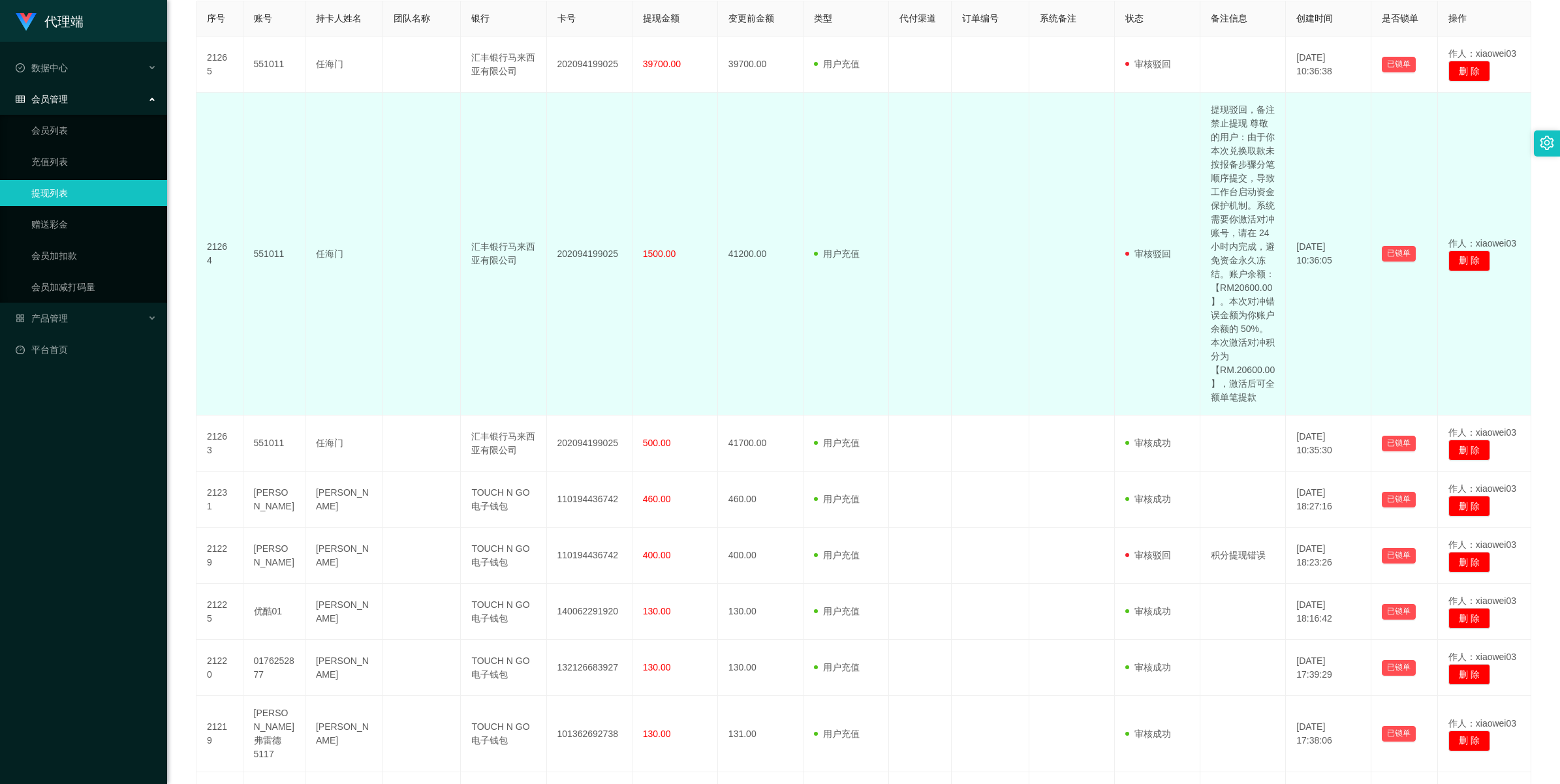
scroll to position [163, 0]
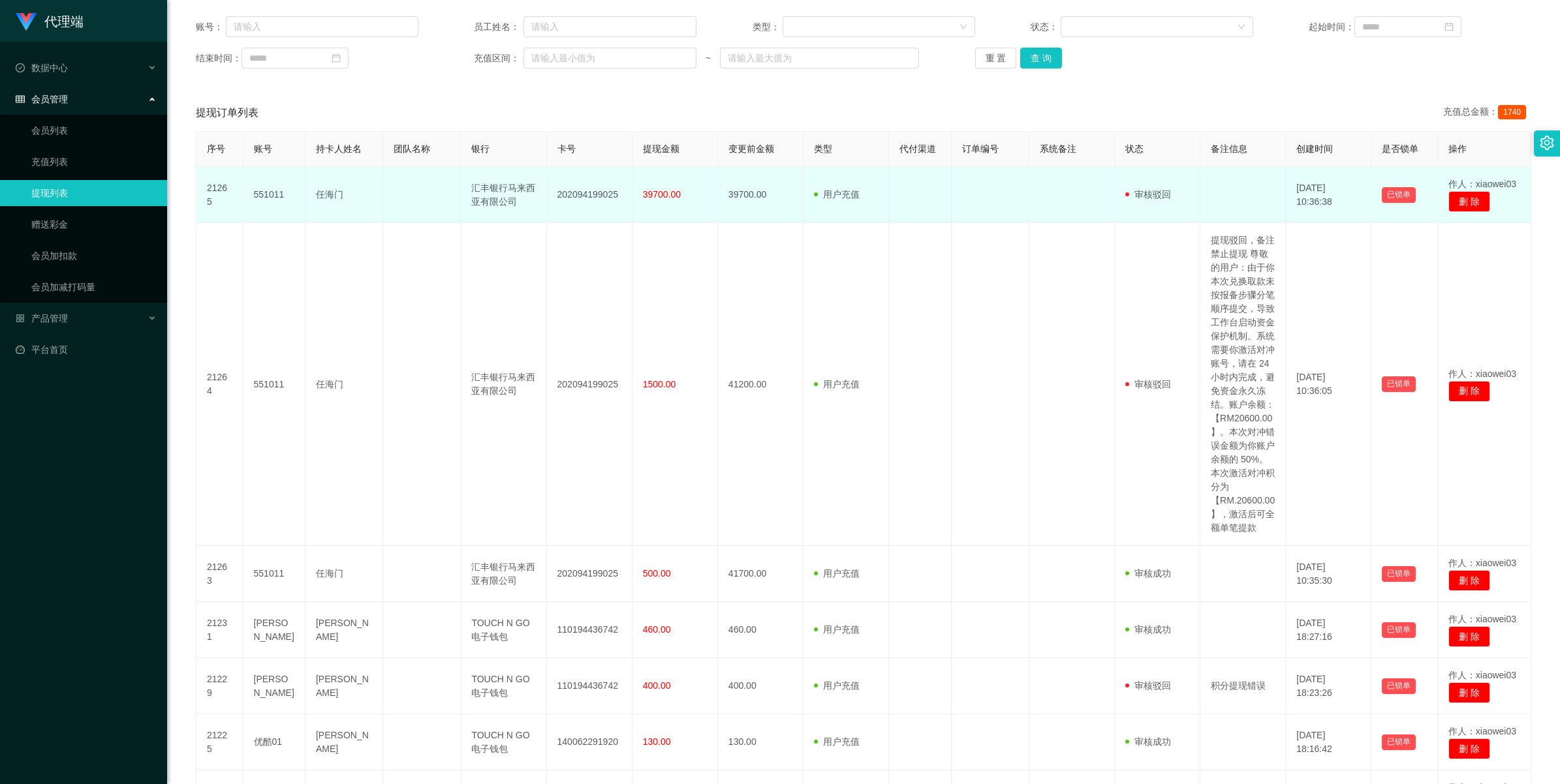
click at [455, 189] on td "202094199025" at bounding box center [590, 195] width 86 height 56
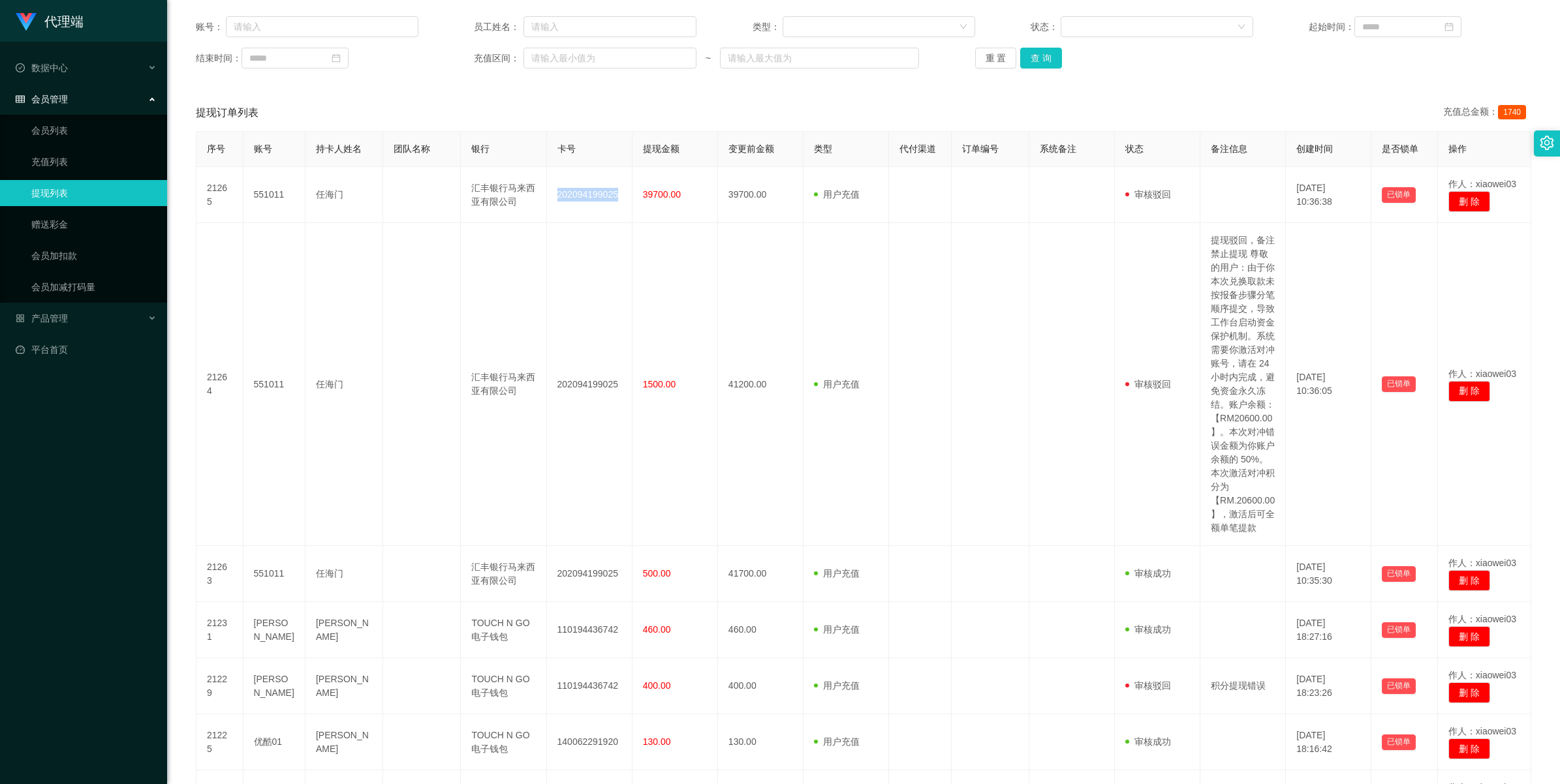
copy td "202094199025"
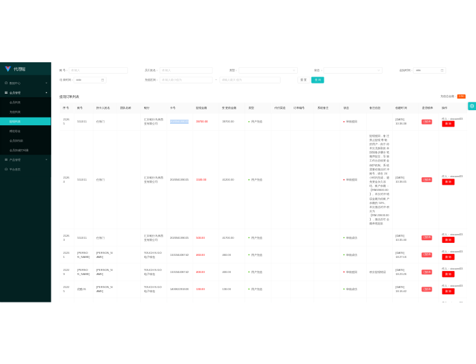
scroll to position [0, 0]
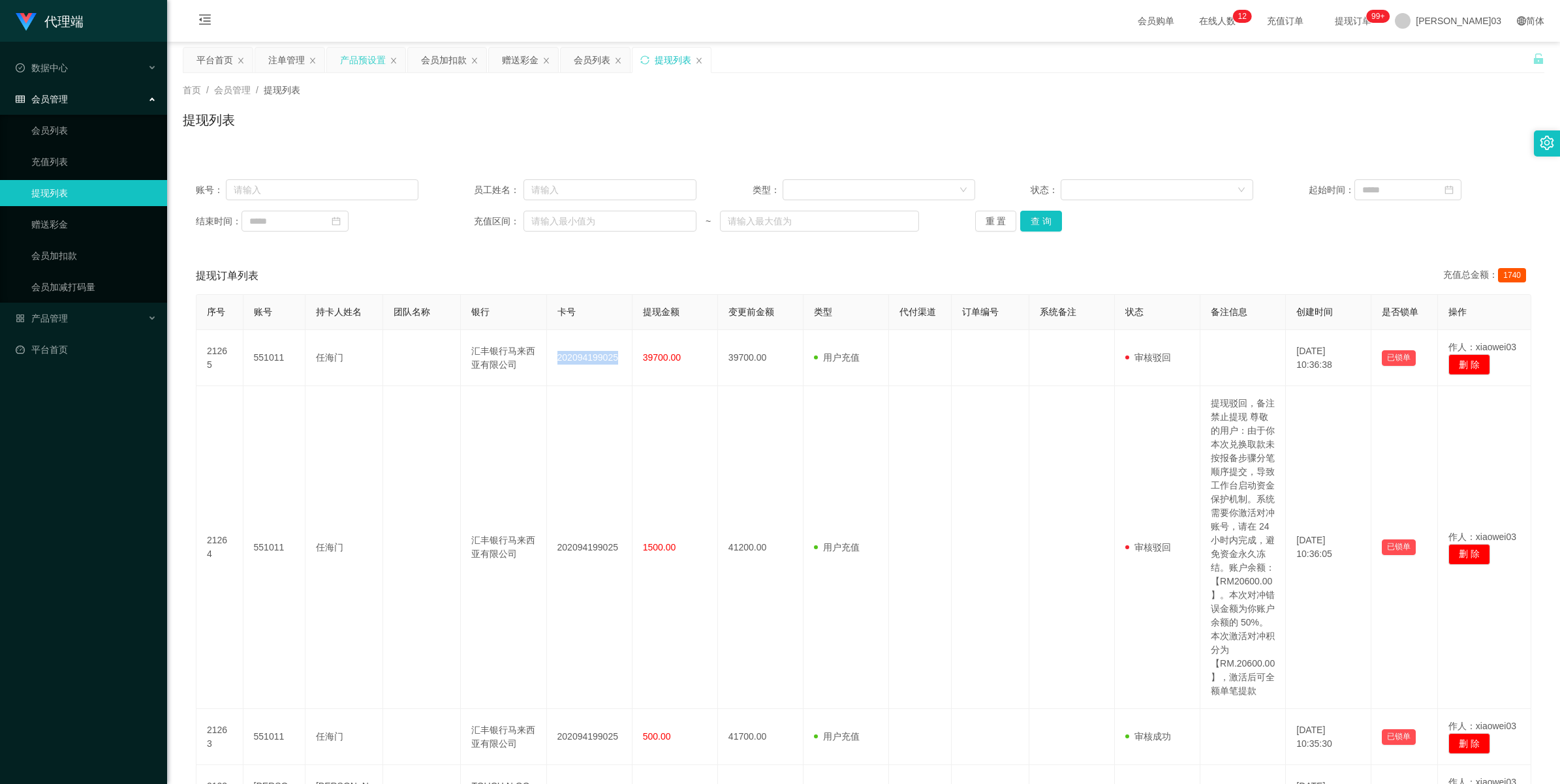
click at [353, 60] on div "产品预设置" at bounding box center [363, 60] width 46 height 25
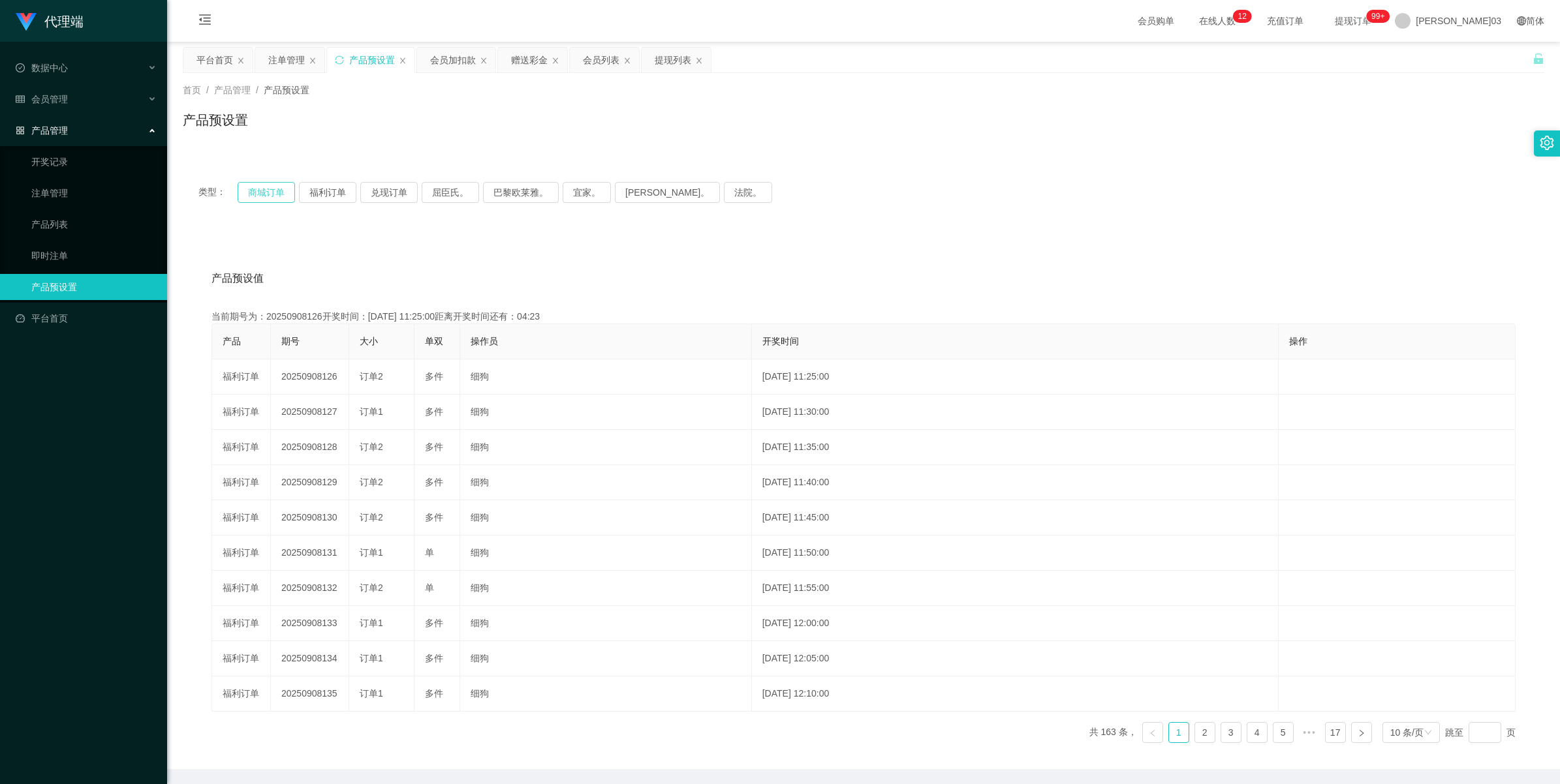
click at [244, 183] on button "商城订单" at bounding box center [267, 193] width 57 height 21
click at [252, 191] on button "商城订单" at bounding box center [267, 193] width 57 height 21
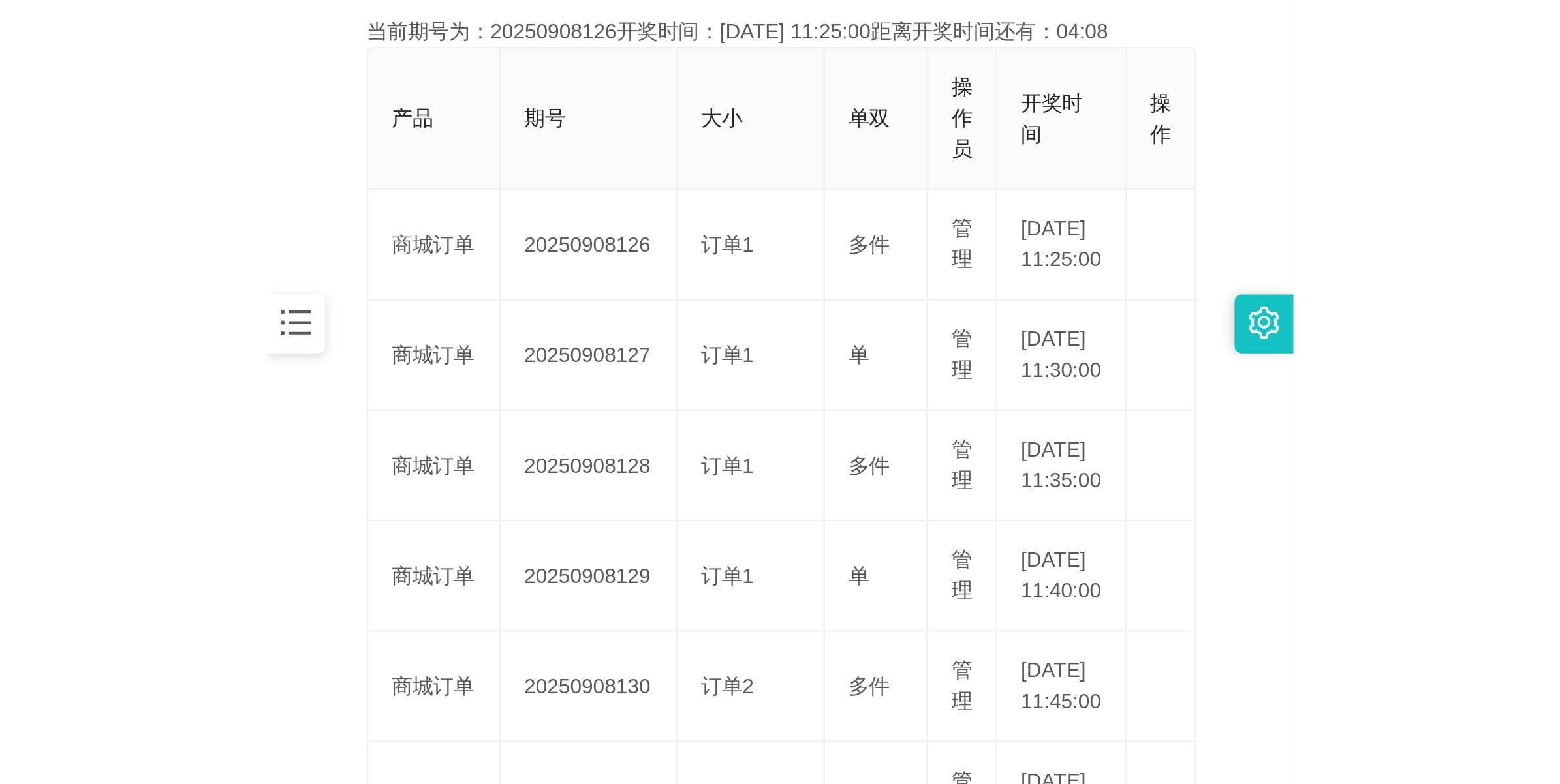
scroll to position [327, 0]
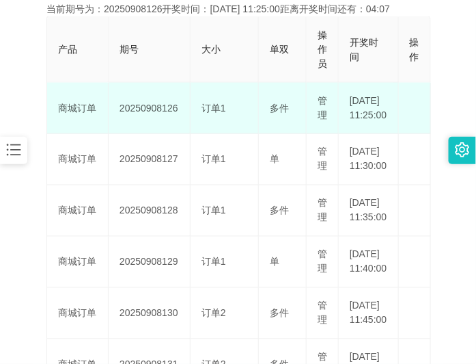
click at [150, 113] on td "20250908126" at bounding box center [150, 108] width 82 height 51
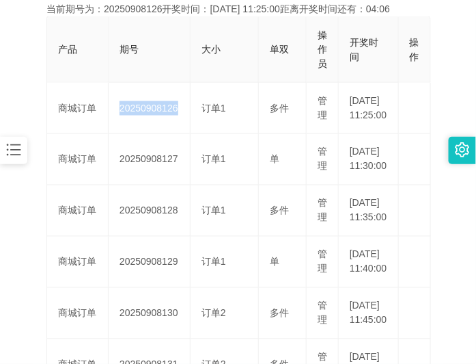
copy td "20250908126"
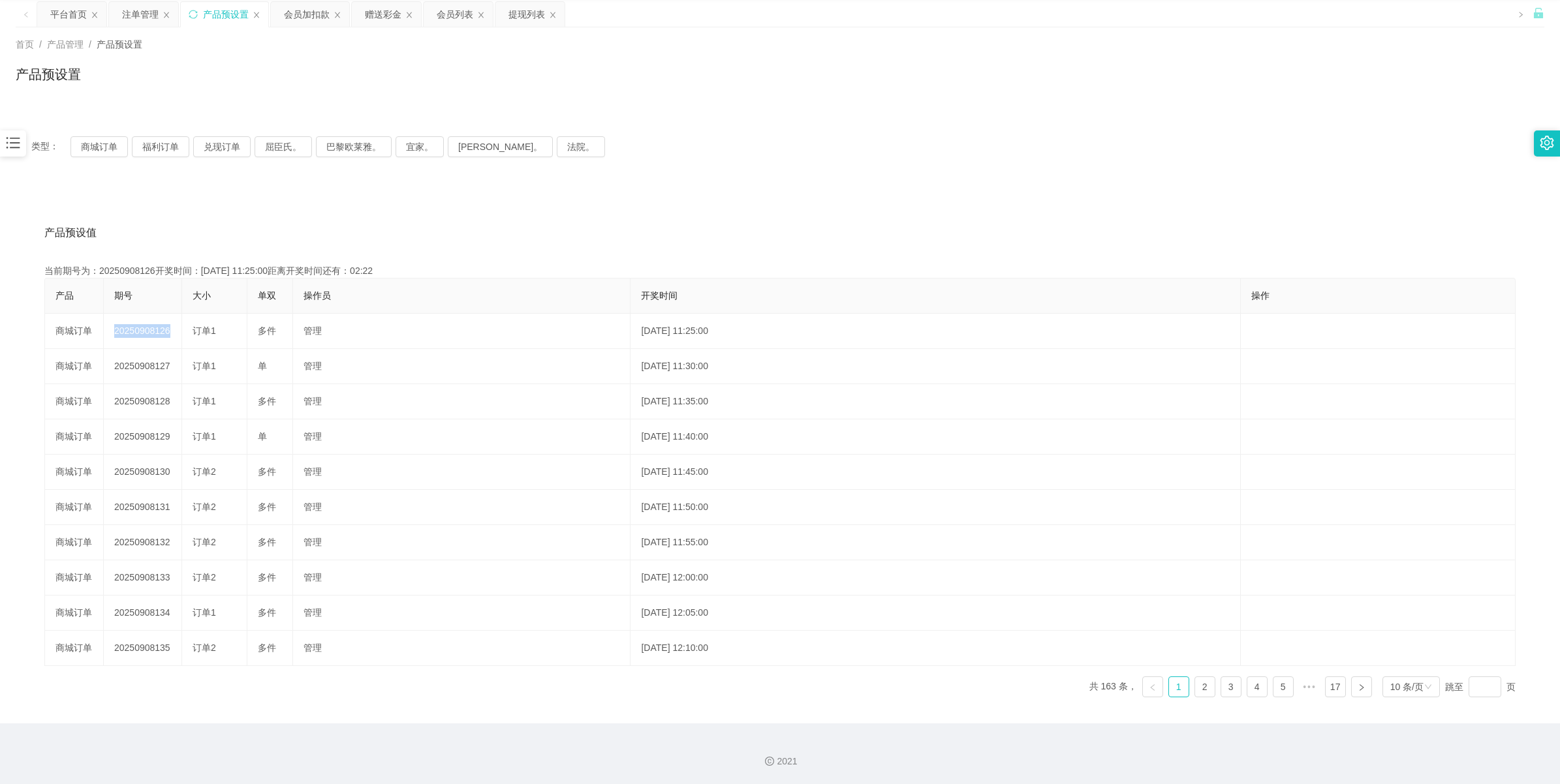
scroll to position [47, 0]
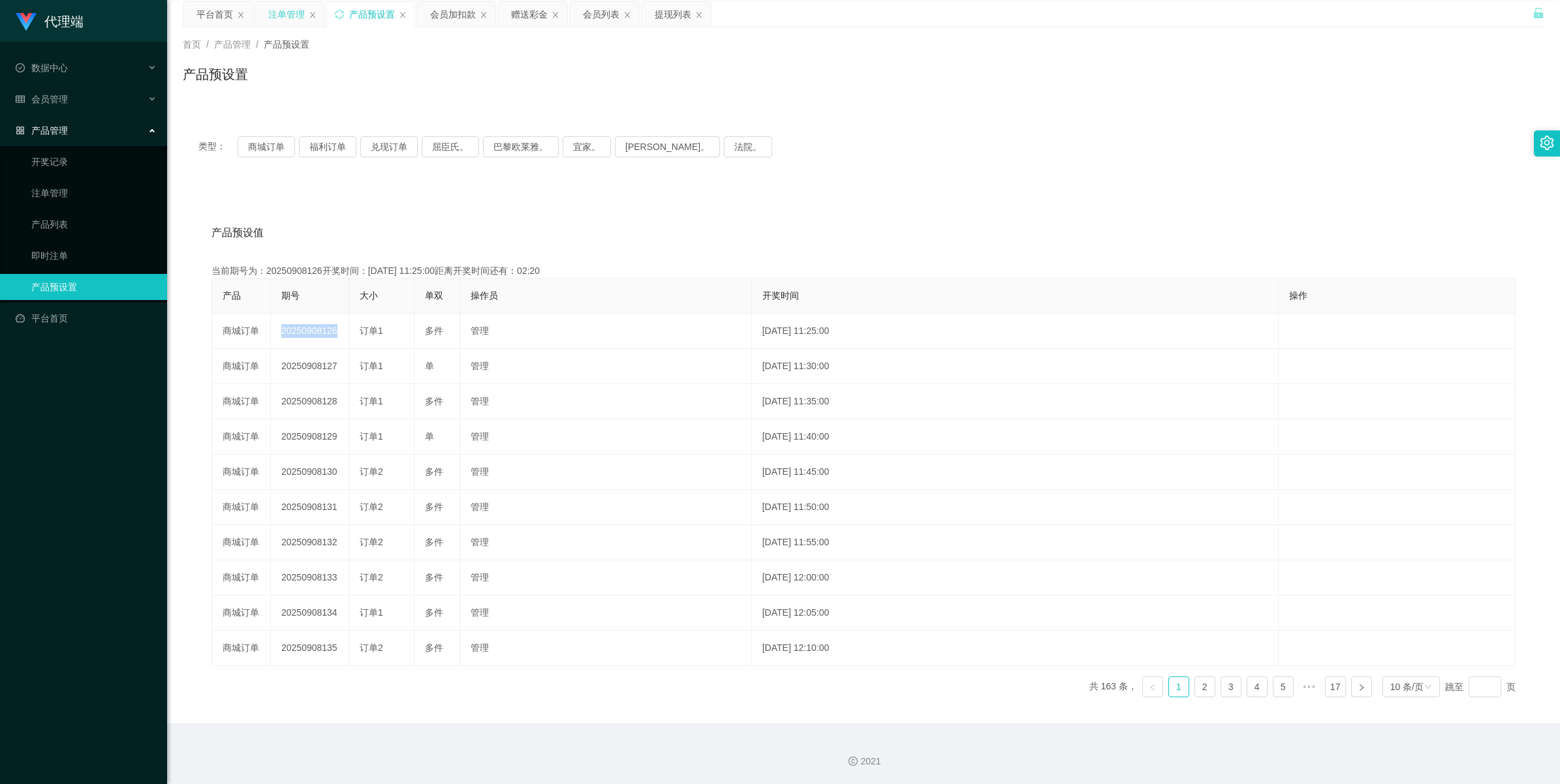
click at [288, 13] on div "注单管理" at bounding box center [287, 14] width 36 height 25
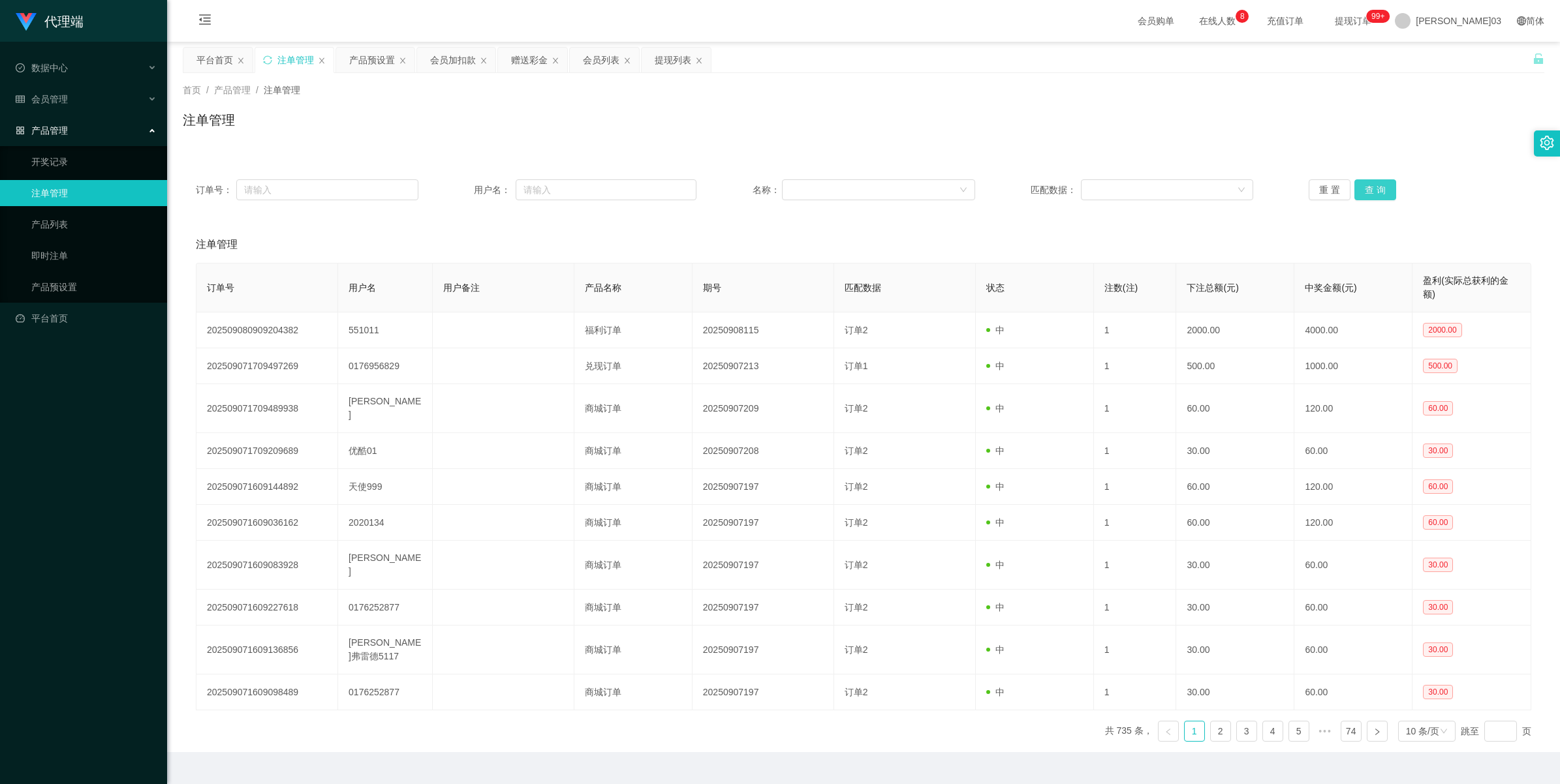
click at [455, 184] on button "查 询" at bounding box center [1376, 190] width 42 height 21
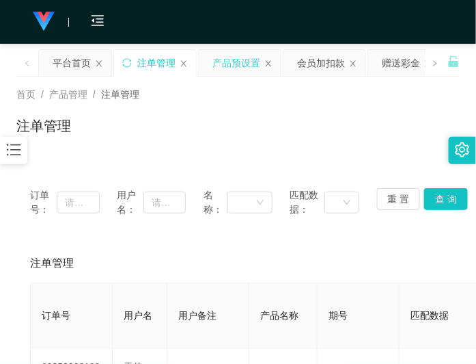
click at [233, 66] on div "产品预设置" at bounding box center [237, 63] width 48 height 26
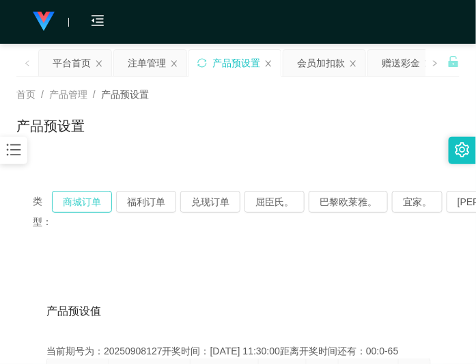
click at [90, 198] on button "商城订单" at bounding box center [82, 202] width 60 height 22
click at [72, 66] on div "平台首页" at bounding box center [72, 63] width 38 height 26
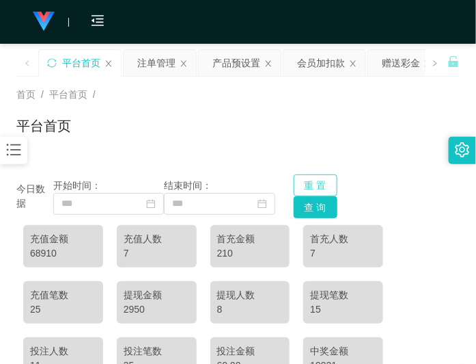
click at [303, 185] on button "重 置" at bounding box center [316, 185] width 44 height 22
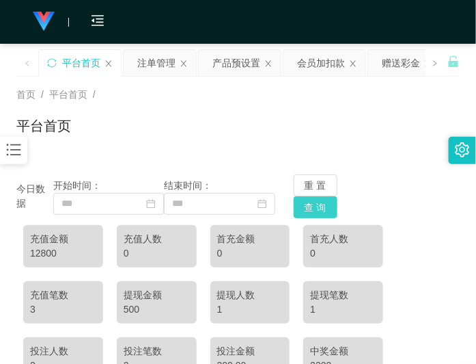
click at [327, 206] on button "查 询" at bounding box center [316, 207] width 44 height 22
click at [246, 59] on div "产品预设置" at bounding box center [237, 63] width 48 height 26
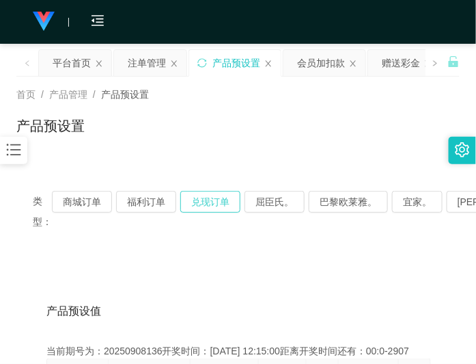
click at [226, 202] on button "兑现订单" at bounding box center [210, 202] width 60 height 22
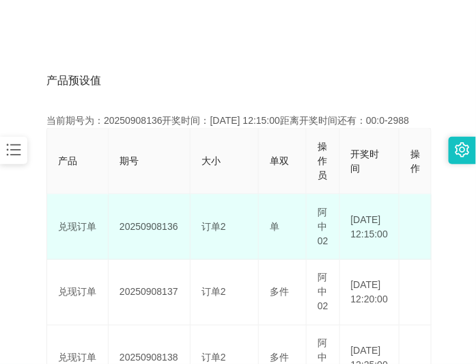
scroll to position [256, 0]
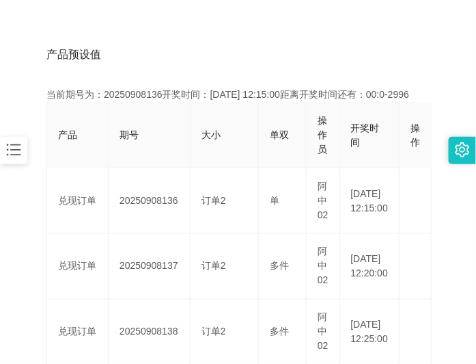
click at [223, 72] on div "产品预设值 添加期号" at bounding box center [237, 55] width 383 height 38
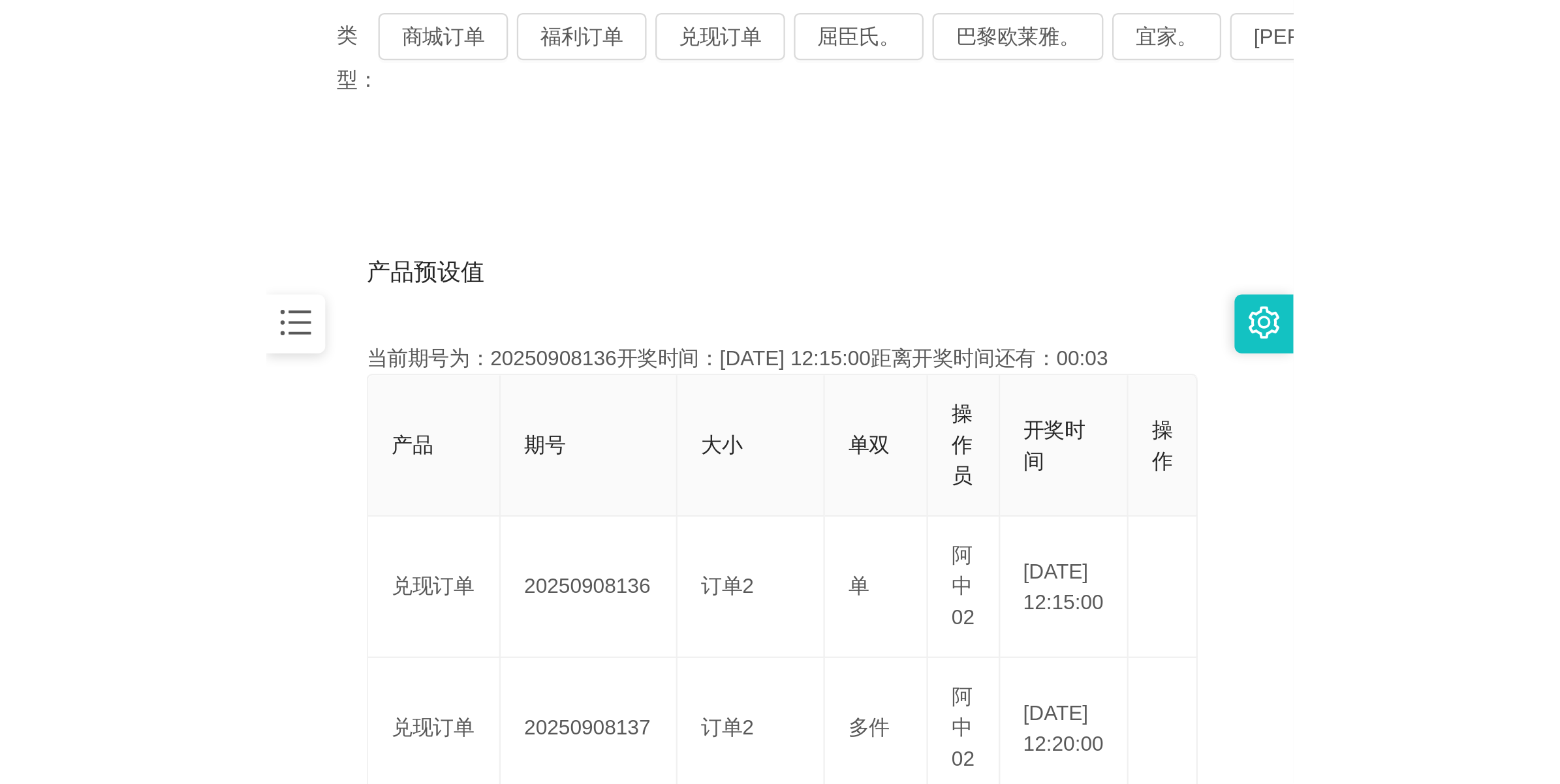
scroll to position [81, 0]
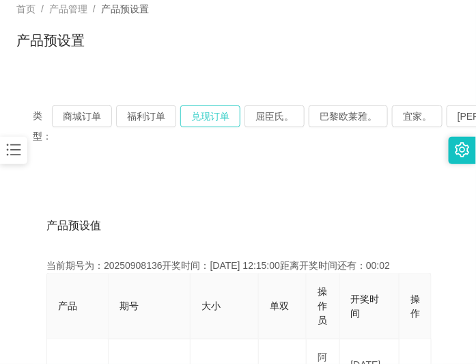
click at [202, 122] on button "兑现订单" at bounding box center [210, 116] width 60 height 22
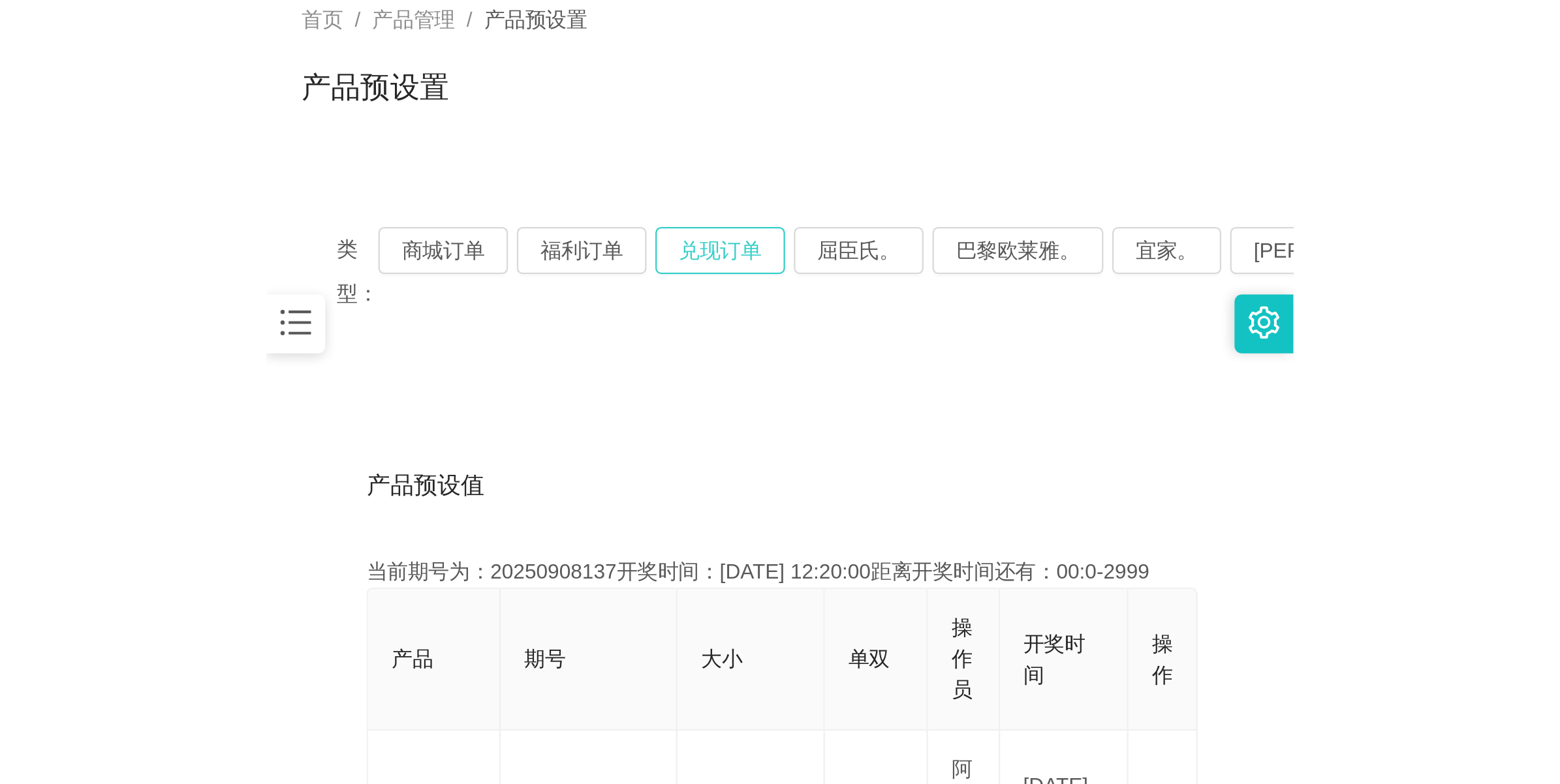
scroll to position [47, 0]
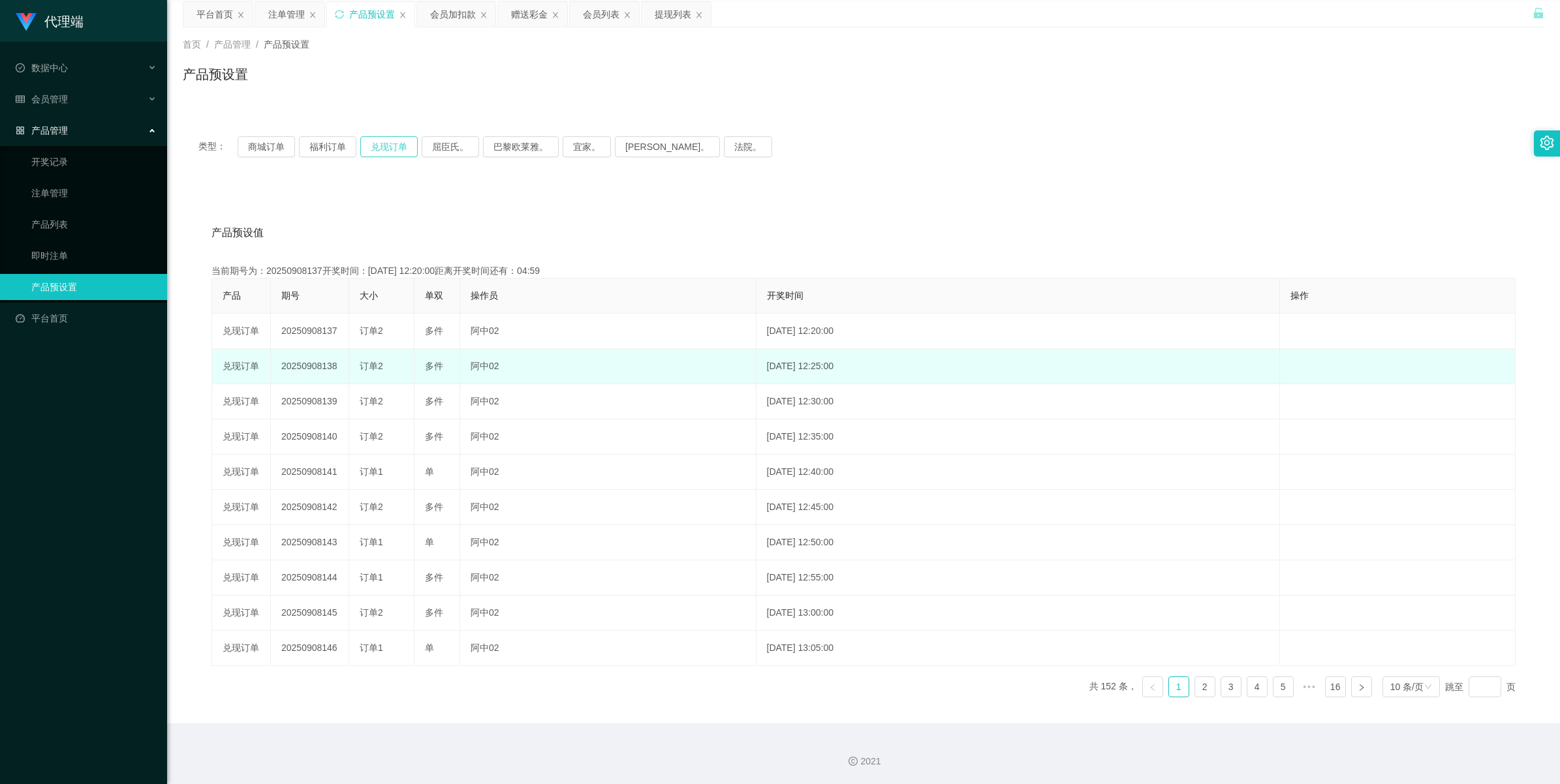
type button "k3ymx"
